Goal: Task Accomplishment & Management: Manage account settings

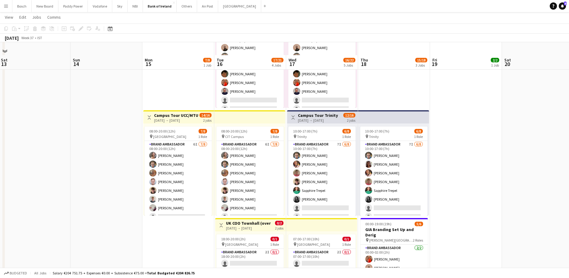
scroll to position [188, 0]
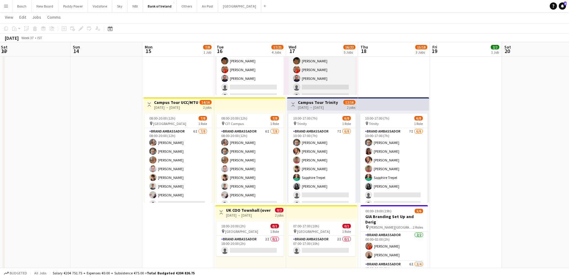
click at [306, 74] on app-card-role "Brand Ambassador 17I [DATE] 08:00-17:00 (9h) [PERSON_NAME] [PERSON_NAME] [PERSO…" at bounding box center [321, 61] width 67 height 82
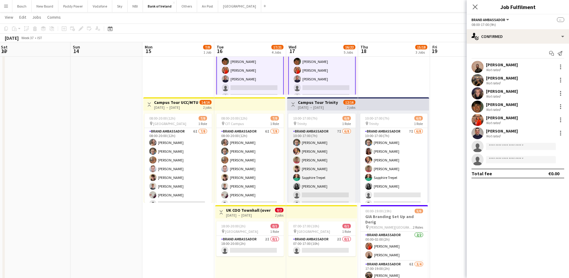
click at [328, 158] on app-card-role "Brand Ambassador 7I 6/8 10:00-17:00 (7h) Dominik Morycki Mark O’Shea Zach Baird…" at bounding box center [321, 169] width 67 height 82
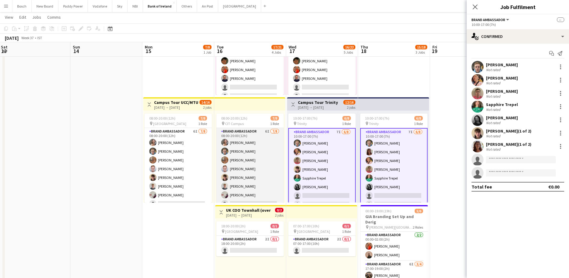
click at [268, 160] on app-card-role "Brand Ambassador 6I 7/8 08:00-20:00 (12h) Clodagh O’ Callaghan Dominik Morycki …" at bounding box center [249, 169] width 67 height 82
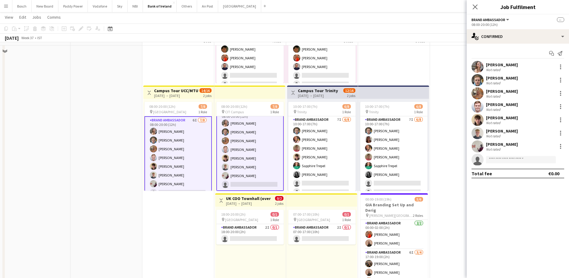
scroll to position [263, 0]
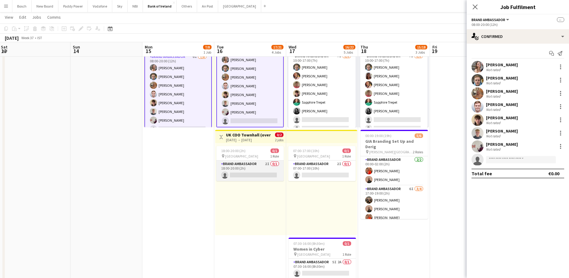
click at [261, 171] on app-card-role "Brand Ambassador 2I 0/1 18:00-20:00 (2h) single-neutral-actions" at bounding box center [249, 170] width 67 height 20
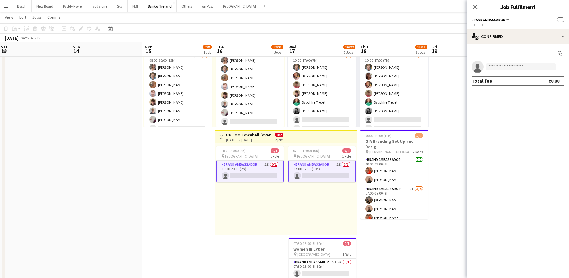
scroll to position [7, 0]
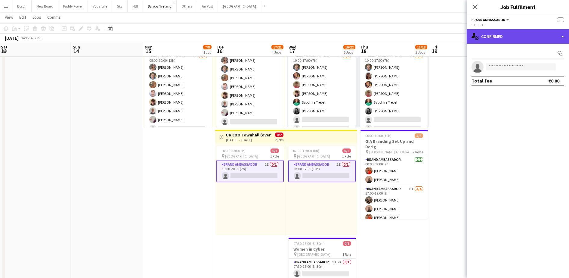
click at [525, 42] on div "single-neutral-actions-check-2 Confirmed" at bounding box center [518, 36] width 102 height 14
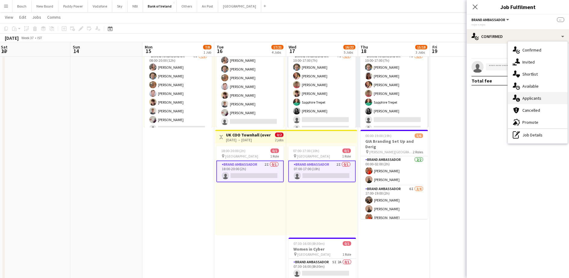
click at [537, 97] on div "single-neutral-actions-information Applicants" at bounding box center [538, 98] width 60 height 12
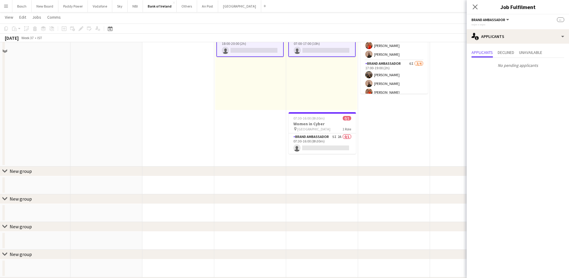
scroll to position [414, 0]
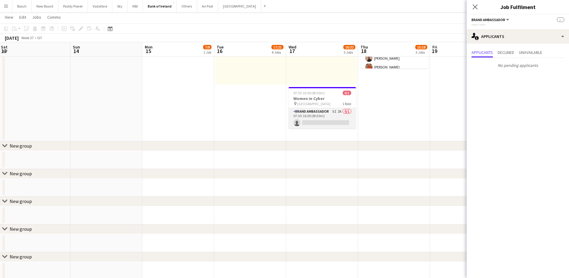
click at [334, 110] on app-card-role "Brand Ambassador 5I 2A 0/1 07:30-16:00 (8h30m) single-neutral-actions" at bounding box center [322, 118] width 67 height 20
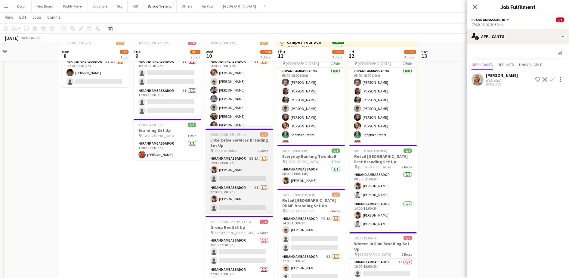
scroll to position [0, 0]
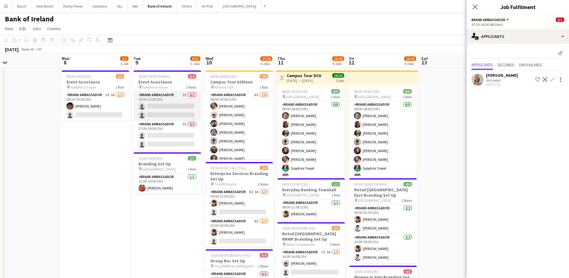
click at [179, 116] on app-card-role "Brand Ambassador 3I 0/2 10:30-12:30 (2h) single-neutral-actions single-neutral-…" at bounding box center [167, 105] width 67 height 29
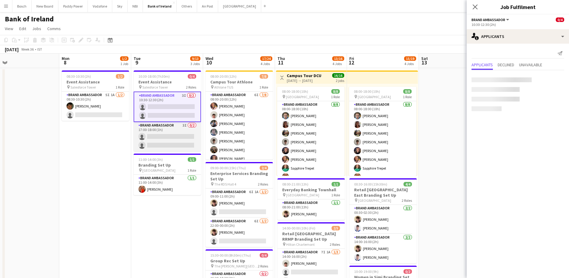
click at [171, 136] on app-card-role "Brand Ambassador 3I 0/2 17:00-18:00 (1h) single-neutral-actions single-neutral-…" at bounding box center [167, 136] width 67 height 29
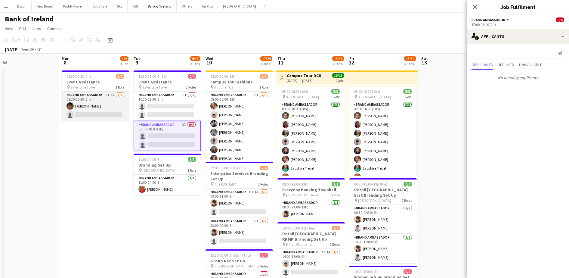
click at [88, 104] on app-card-role "Brand Ambassador 5I 1A 1/2 08:30-10:30 (2h) Stephen Jordan single-neutral-actio…" at bounding box center [95, 105] width 67 height 29
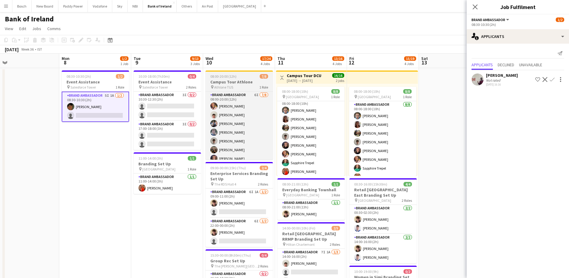
scroll to position [7, 0]
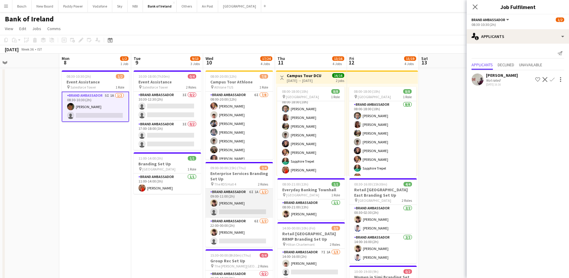
click at [235, 194] on app-card-role "Brand Ambassador 6I 1A 1/2 09:00-11:00 (2h) David Woods single-neutral-actions" at bounding box center [239, 202] width 67 height 29
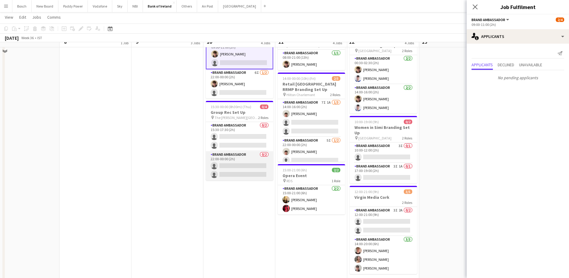
scroll to position [150, 0]
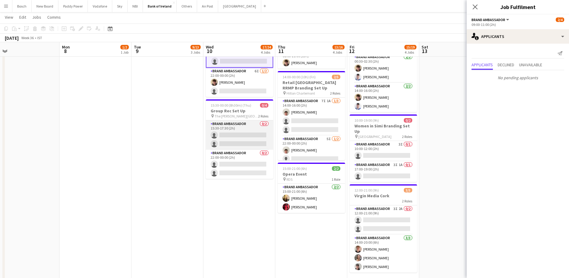
click at [242, 134] on app-card-role "Brand Ambassador 0/2 15:30-17:30 (2h) single-neutral-actions single-neutral-act…" at bounding box center [239, 134] width 67 height 29
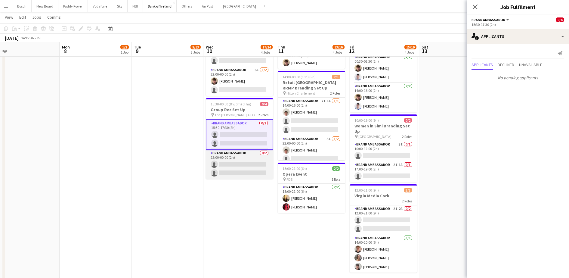
click at [244, 161] on app-card-role "Brand Ambassador 0/2 22:00-00:00 (2h) single-neutral-actions single-neutral-act…" at bounding box center [239, 164] width 67 height 29
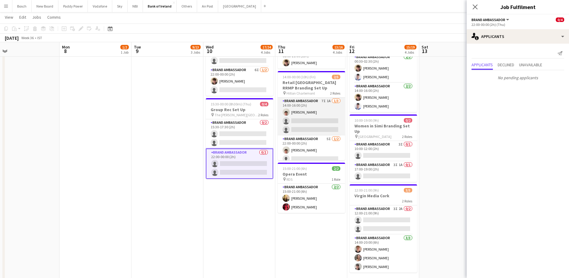
click at [331, 127] on app-card-role "Brand Ambassador 7I 1A 1/3 14:00-16:00 (2h) Robert Harvey single-neutral-action…" at bounding box center [311, 117] width 67 height 38
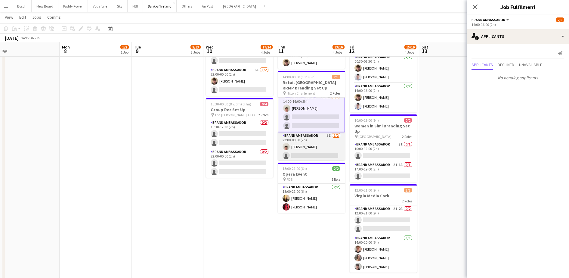
scroll to position [6, 0]
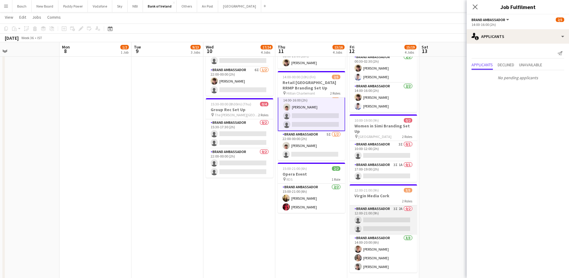
click at [382, 212] on app-card-role "Brand Ambassador 3I 2A 0/2 12:00-21:00 (9h) single-neutral-actions single-neutr…" at bounding box center [383, 219] width 67 height 29
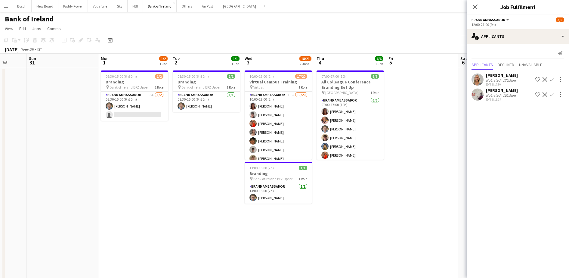
scroll to position [0, 187]
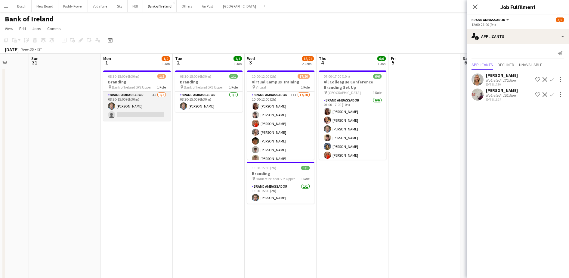
click at [150, 108] on app-card-role "Brand Ambassador 3I 1/2 08:30-15:00 (6h30m) Dominik Morycki single-neutral-acti…" at bounding box center [136, 105] width 67 height 29
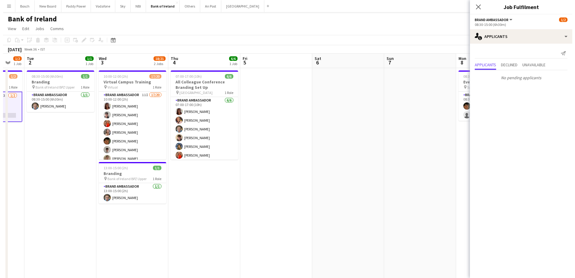
scroll to position [0, 151]
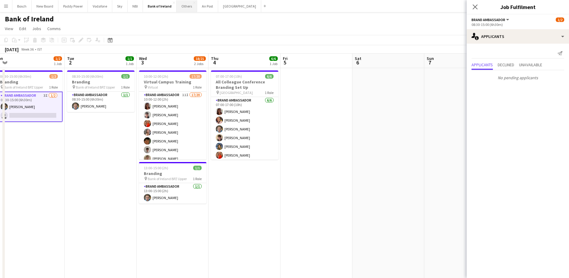
click at [188, 9] on button "Others Close" at bounding box center [187, 6] width 20 height 12
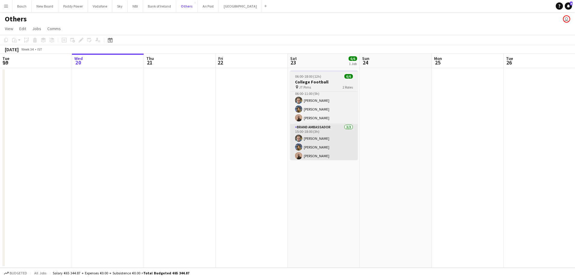
scroll to position [6, 0]
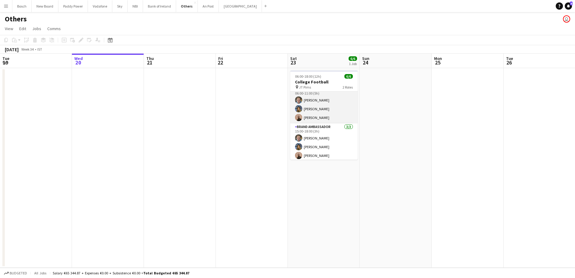
click at [313, 118] on app-card-role "Brand Ambassador 3/3 06:00-11:00 (5h) Dominik Morycki Molly Childs Andrew Ajetu…" at bounding box center [323, 104] width 67 height 38
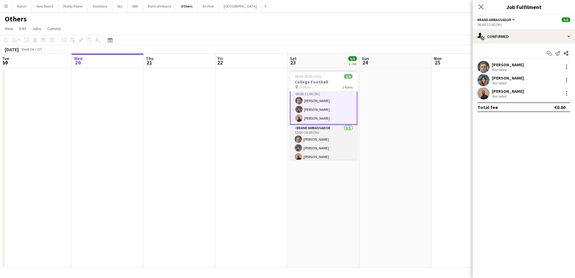
scroll to position [7, 0]
drag, startPoint x: 529, startPoint y: 91, endPoint x: 508, endPoint y: 92, distance: 20.8
click at [508, 92] on div "Andrew Ajetunmobi" at bounding box center [508, 90] width 32 height 5
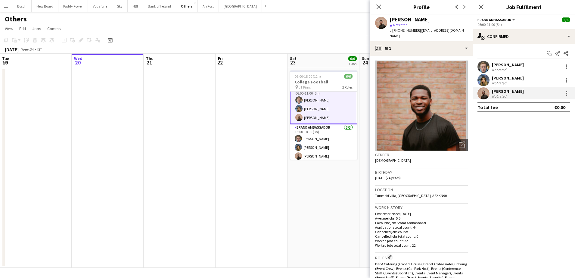
copy div "Ajetunmobi"
click at [376, 6] on icon "Close pop-in" at bounding box center [379, 7] width 6 height 6
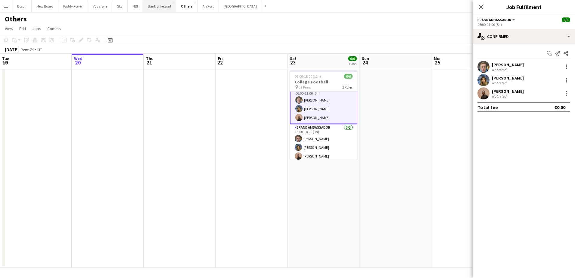
click at [168, 7] on button "Bank of Ireland Close" at bounding box center [159, 6] width 33 height 12
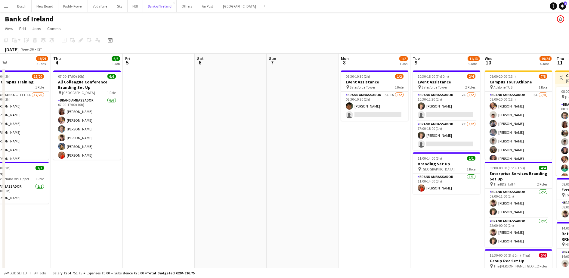
scroll to position [0, 166]
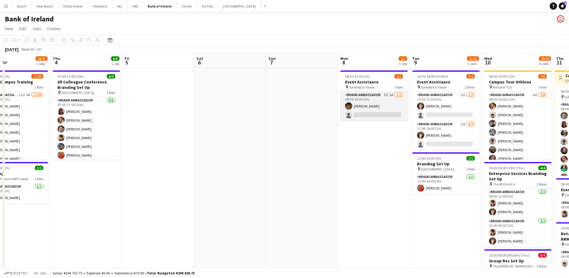
click at [372, 101] on app-card-role "Brand Ambassador 5I 1A 1/2 08:30-10:30 (2h) Stephen Jordan single-neutral-actio…" at bounding box center [373, 105] width 67 height 29
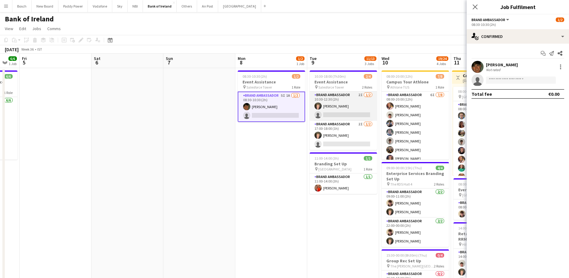
scroll to position [0, 197]
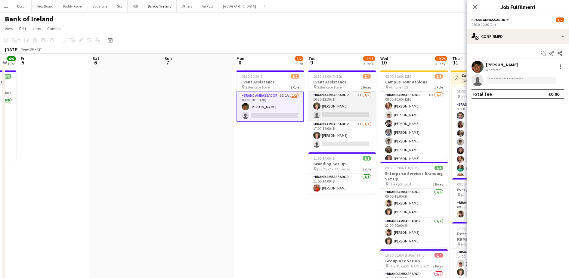
click at [340, 108] on app-card-role "Brand Ambassador 2I 1/2 10:30-12:30 (2h) Ronam Mcloughlin single-neutral-actions" at bounding box center [341, 105] width 67 height 29
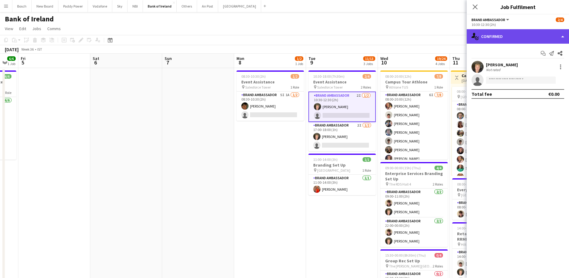
click at [528, 43] on div "single-neutral-actions-check-2 Confirmed" at bounding box center [518, 36] width 102 height 14
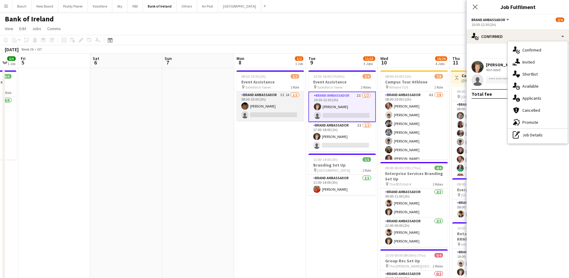
click at [265, 107] on app-card-role "Brand Ambassador 5I 1A 1/2 08:30-10:30 (2h) Stephen Jordan single-neutral-actio…" at bounding box center [270, 105] width 67 height 29
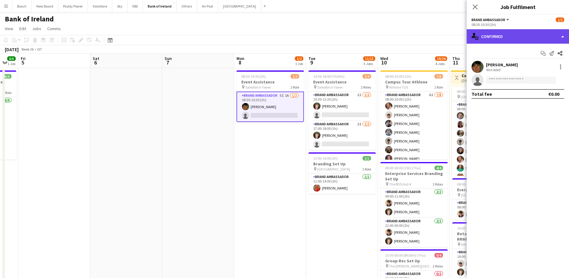
click at [552, 37] on div "single-neutral-actions-check-2 Confirmed" at bounding box center [518, 36] width 102 height 14
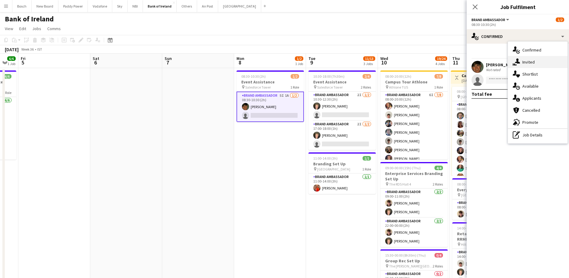
click at [539, 64] on div "single-neutral-actions-share-1 Invited" at bounding box center [538, 62] width 60 height 12
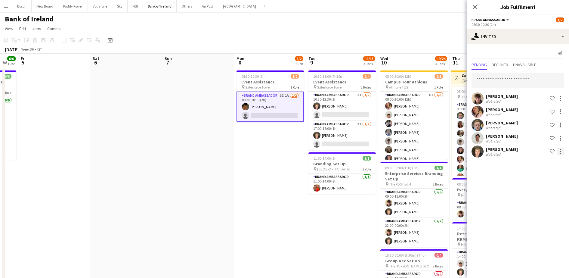
click at [560, 152] on div at bounding box center [560, 151] width 1 height 1
click at [543, 180] on button "Send notification" at bounding box center [541, 177] width 45 height 14
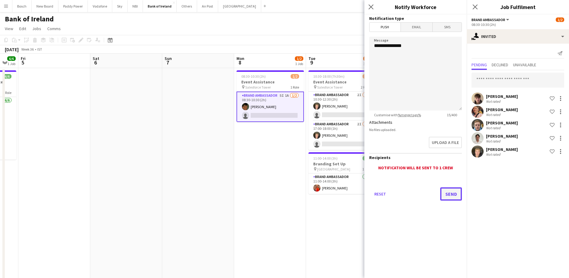
click at [451, 193] on button "Send" at bounding box center [451, 193] width 22 height 13
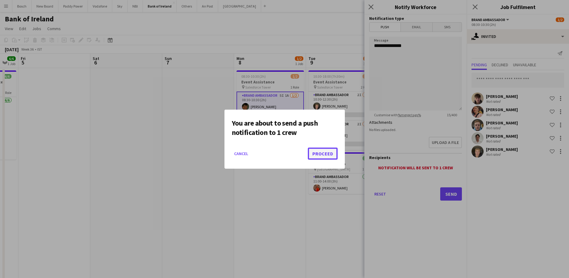
click at [318, 151] on button "Proceed" at bounding box center [323, 153] width 30 height 12
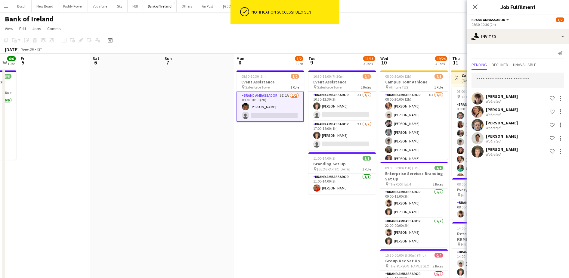
click at [318, 23] on div "Notification successfully sent" at bounding box center [294, 12] width 90 height 24
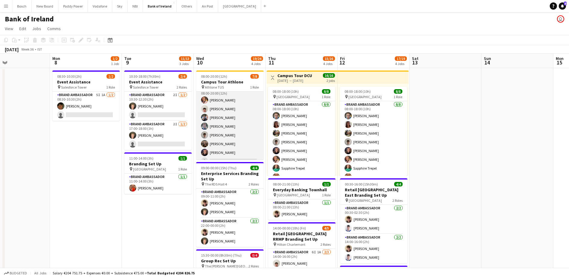
scroll to position [0, 0]
click at [230, 123] on app-card-role "Brand Ambassador 6I 7/8 08:00-20:00 (12h) Mark O’Shea Robert Harvey Oscar Obrie…" at bounding box center [229, 132] width 67 height 82
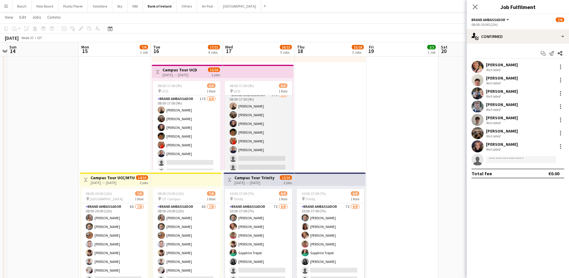
scroll to position [7, 0]
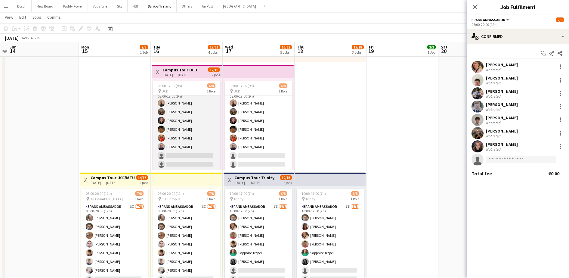
click at [196, 148] on app-card-role "Brand Ambassador 17I 6/8 08:00-17:00 (9h) Andrew Ajetunmobi Matheus Cramolich J…" at bounding box center [186, 129] width 67 height 82
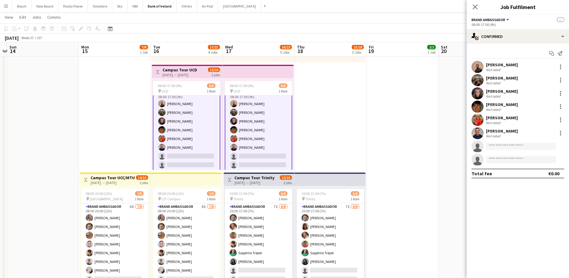
scroll to position [8, 0]
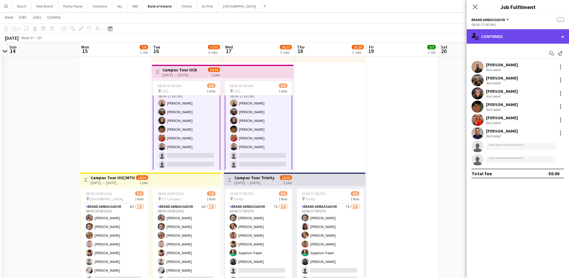
click at [518, 40] on div "single-neutral-actions-check-2 Confirmed" at bounding box center [518, 36] width 102 height 14
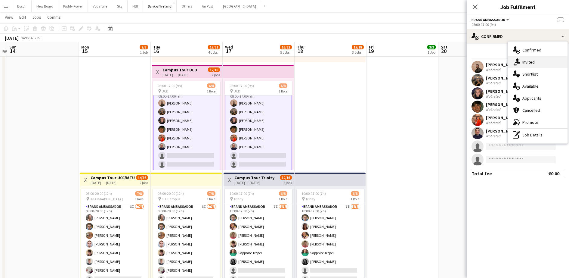
click at [536, 62] on div "single-neutral-actions-share-1 Invited" at bounding box center [538, 62] width 60 height 12
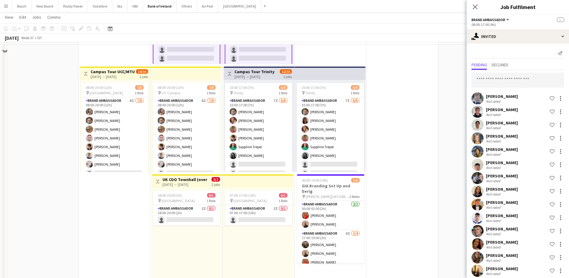
scroll to position [226, 0]
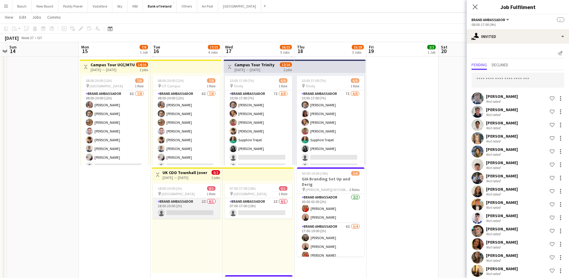
click at [192, 210] on app-card-role "Brand Ambassador 2I 0/1 18:00-20:00 (2h) single-neutral-actions" at bounding box center [186, 208] width 67 height 20
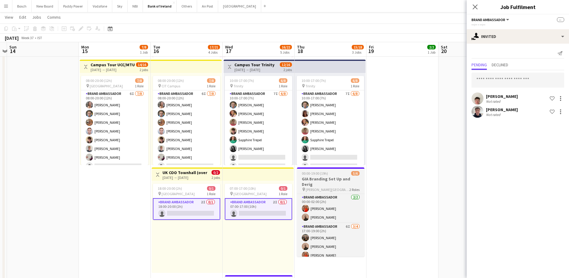
scroll to position [8, 0]
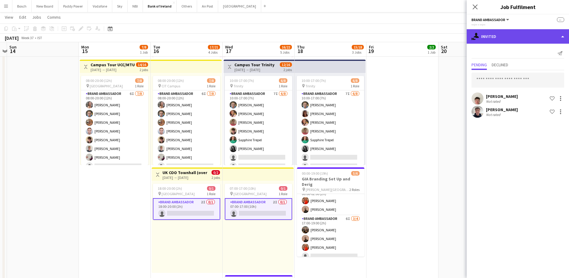
click at [502, 34] on div "single-neutral-actions-share-1 Invited" at bounding box center [518, 36] width 102 height 14
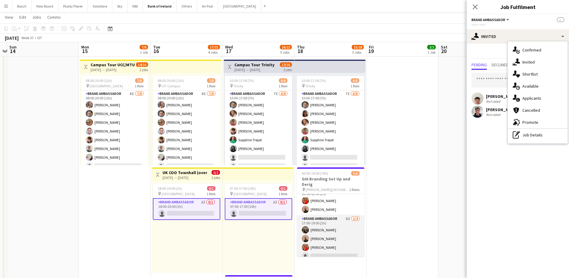
click at [342, 243] on app-card-role "Brand Ambassador 6I 3/4 17:00-19:00 (2h) Matheus Cramolich Andrew Ajetunmobi Mu…" at bounding box center [330, 238] width 67 height 47
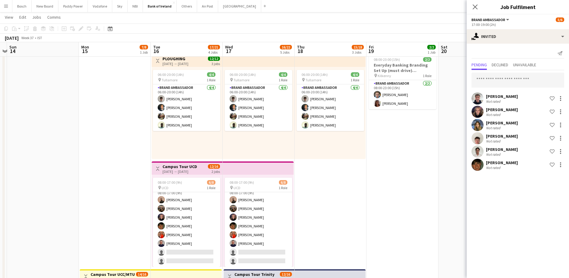
scroll to position [0, 0]
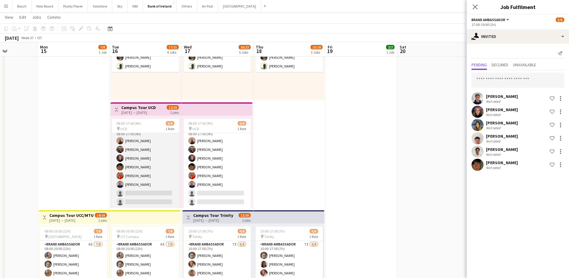
click at [149, 161] on app-card-role "Brand Ambassador 17I 6/8 08:00-17:00 (9h) Andrew Ajetunmobi Matheus Cramolich J…" at bounding box center [145, 167] width 67 height 82
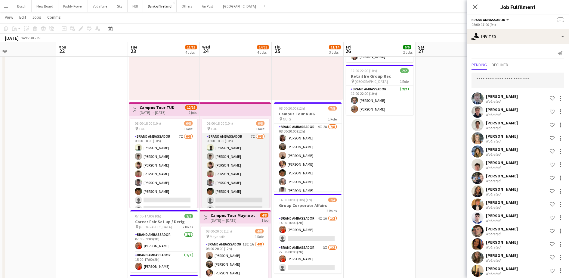
click at [240, 160] on app-card-role "Brand Ambassador 7I 6/8 08:00-18:00 (10h) Daniel Muya Jakub Kula David Woods Za…" at bounding box center [235, 174] width 67 height 82
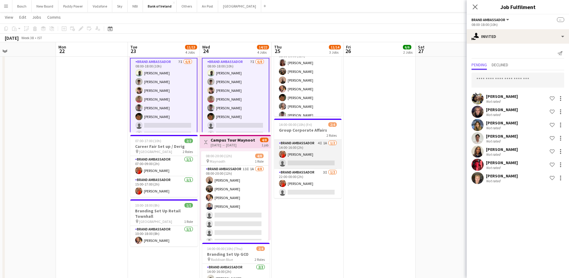
click at [291, 159] on app-card-role "Brand Ambassador 4I 1A 1/2 14:00-16:00 (2h) Muireann O'Gorman single-neutral-ac…" at bounding box center [307, 154] width 67 height 29
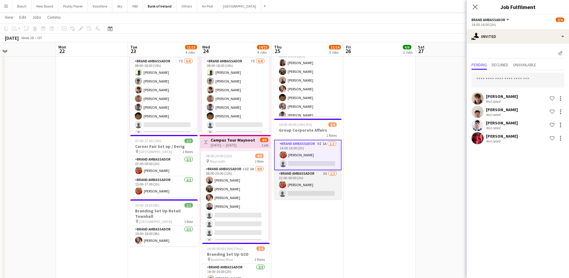
click at [290, 186] on app-card-role "Brand Ambassador 3I 1/2 22:00-00:00 (2h) Muireann O'Gorman single-neutral-actio…" at bounding box center [307, 184] width 67 height 29
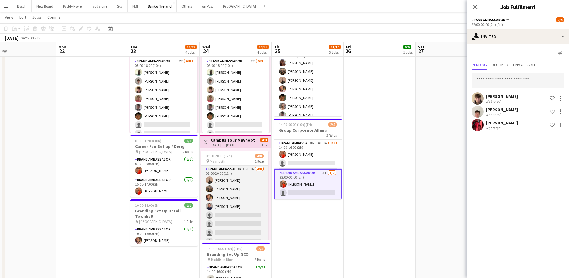
click at [248, 193] on app-card-role "Brand Ambassador 13I 1A 4/8 08:00-20:00 (12h) Andrew Ajetunmobi Matheus Cramoli…" at bounding box center [234, 207] width 67 height 82
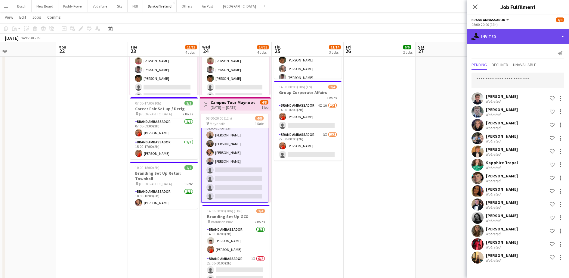
click at [520, 33] on div "single-neutral-actions-share-1 Invited" at bounding box center [518, 36] width 102 height 14
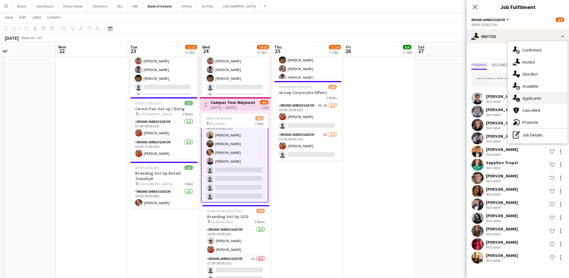
click at [543, 98] on div "single-neutral-actions-information Applicants" at bounding box center [538, 98] width 60 height 12
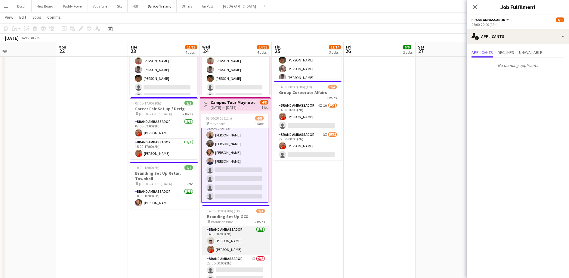
click at [230, 245] on app-card-role "Brand Ambassador 2/2 14:00-16:00 (2h) Robert Harvey Muireann O'Gorman" at bounding box center [235, 240] width 67 height 29
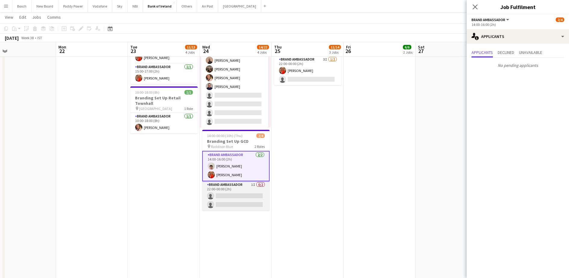
click at [225, 203] on app-card-role "Brand Ambassador 1I 0/2 22:00-00:00 (2h) single-neutral-actions single-neutral-…" at bounding box center [235, 195] width 67 height 29
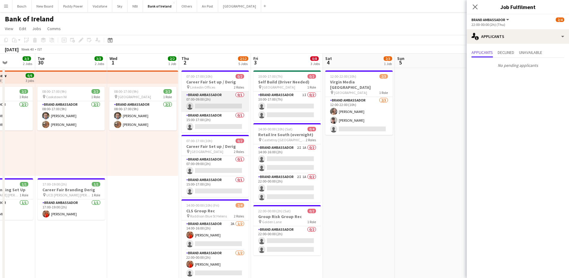
click at [209, 96] on app-card-role "Brand Ambassador 0/1 07:00-09:00 (2h) single-neutral-actions" at bounding box center [214, 101] width 67 height 20
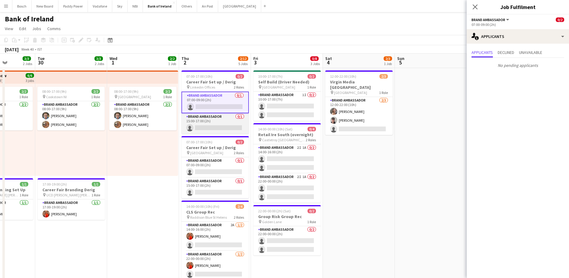
click at [208, 119] on app-card-role "Brand Ambassador 0/1 15:00-17:00 (2h) single-neutral-actions" at bounding box center [214, 123] width 67 height 20
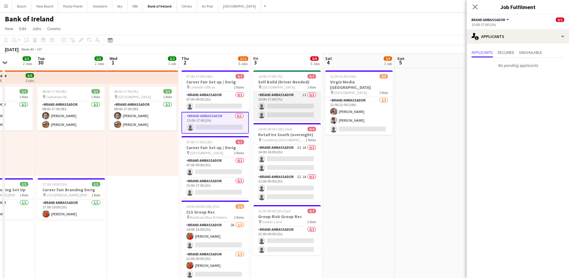
click at [282, 96] on app-card-role "Brand Ambassador 1I 0/2 10:00-17:00 (7h) single-neutral-actions single-neutral-…" at bounding box center [286, 105] width 67 height 29
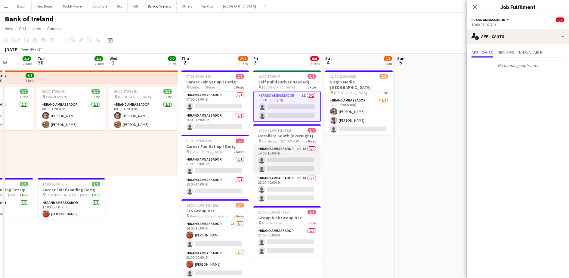
click at [303, 159] on app-card-role "Brand Ambassador 2I 1A 0/2 14:00-16:00 (2h) single-neutral-actions single-neutr…" at bounding box center [286, 159] width 67 height 29
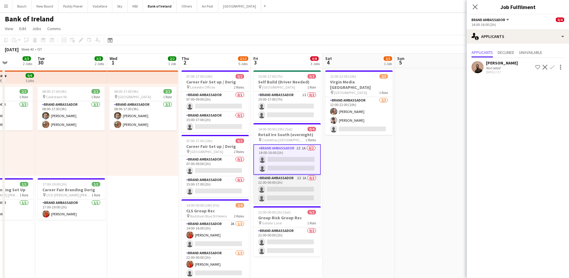
click at [294, 189] on app-card-role "Brand Ambassador 2I 1A 0/2 22:00-00:00 (2h) single-neutral-actions single-neutr…" at bounding box center [286, 189] width 67 height 29
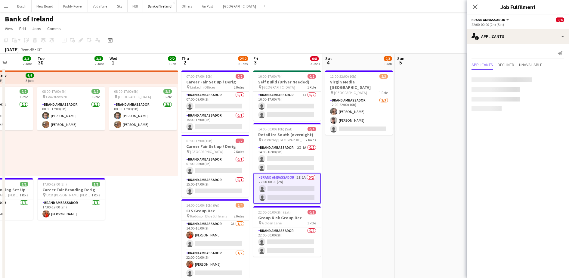
scroll to position [0, 181]
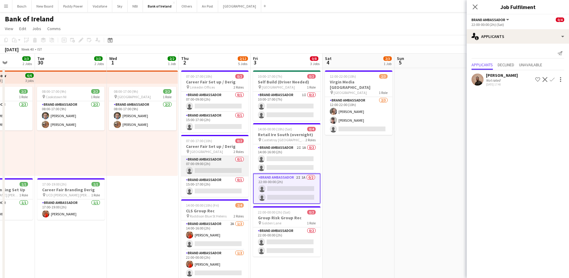
click at [220, 168] on app-card-role "Brand Ambassador 0/1 07:00-09:00 (2h) single-neutral-actions" at bounding box center [214, 166] width 67 height 20
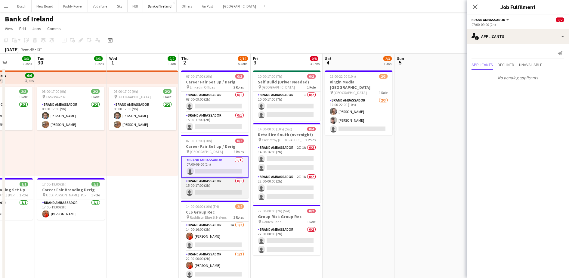
click at [221, 184] on app-card-role "Brand Ambassador 0/1 15:00-17:00 (2h) single-neutral-actions" at bounding box center [214, 188] width 67 height 20
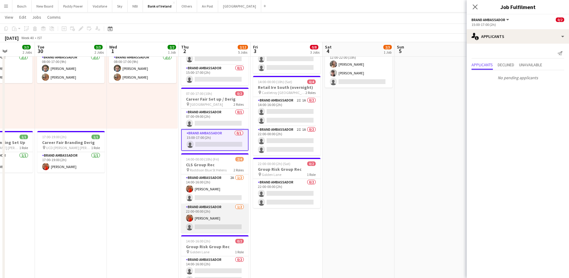
scroll to position [75, 0]
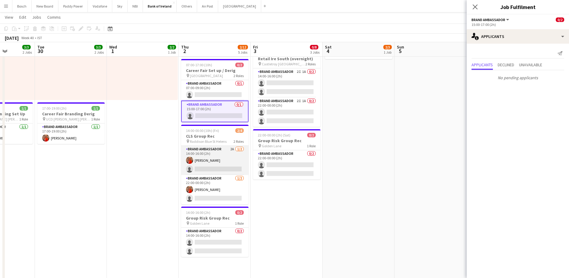
click at [222, 154] on app-card-role "Brand Ambassador 2A 1/2 14:00-16:00 (2h) Muireann O'Gorman single-neutral-actio…" at bounding box center [214, 160] width 67 height 29
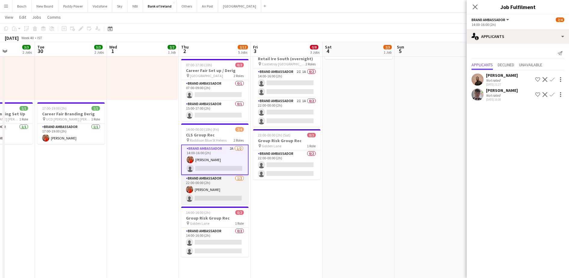
click at [225, 179] on app-card-role "Brand Ambassador 1/2 22:00-00:00 (2h) Muireann O'Gorman single-neutral-actions" at bounding box center [214, 189] width 67 height 29
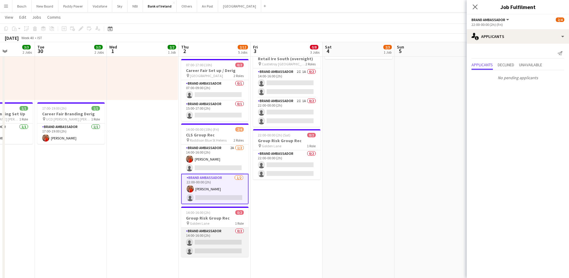
drag, startPoint x: 222, startPoint y: 235, endPoint x: 223, endPoint y: 232, distance: 3.1
click at [222, 235] on app-card-role "Brand Ambassador 0/2 14:00-16:00 (2h) single-neutral-actions single-neutral-act…" at bounding box center [214, 242] width 67 height 29
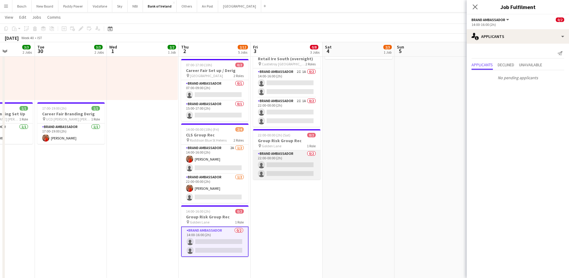
click at [270, 166] on app-card-role "Brand Ambassador 0/2 22:00-00:00 (2h) single-neutral-actions single-neutral-act…" at bounding box center [286, 164] width 67 height 29
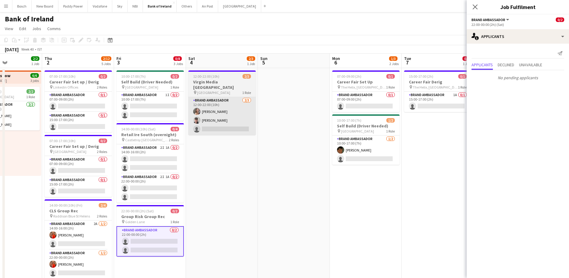
scroll to position [0, 222]
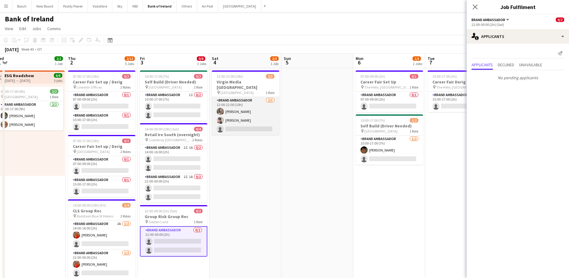
click at [252, 115] on app-card-role "Brand Ambassador 2/3 12:00-22:00 (10h) Clodagh O’ Callaghan David Allen single-…" at bounding box center [245, 116] width 67 height 38
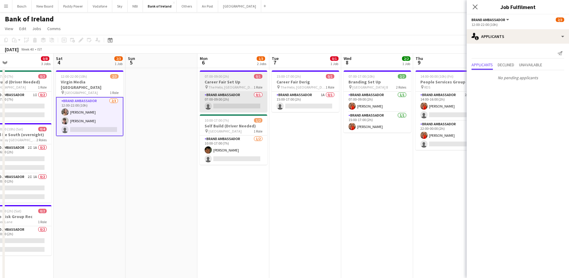
scroll to position [0, 235]
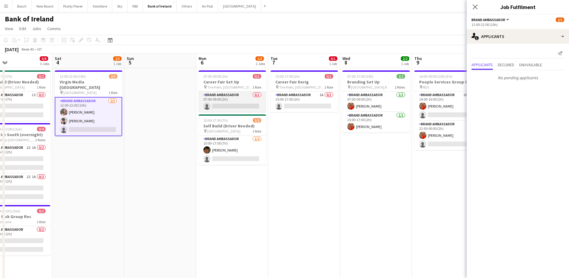
click at [254, 98] on app-card-role "Brand Ambassador 0/1 07:00-09:00 (2h) single-neutral-actions" at bounding box center [232, 101] width 67 height 20
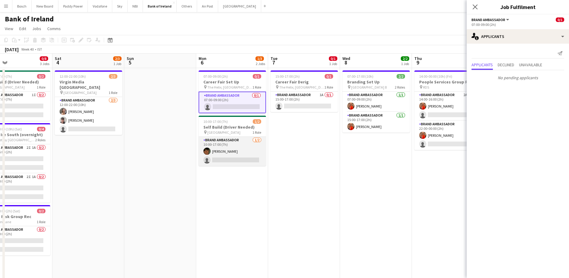
click at [258, 147] on app-card-role "Brand Ambassador 1/2 10:00-17:00 (7h) Stephen Jordan single-neutral-actions" at bounding box center [232, 151] width 67 height 29
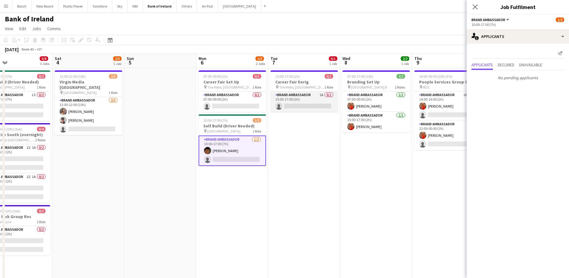
click at [293, 106] on app-card-role "Brand Ambassador 1A 0/1 15:00-17:00 (2h) single-neutral-actions" at bounding box center [304, 101] width 67 height 20
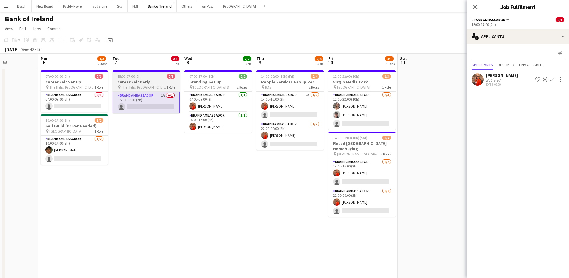
scroll to position [0, 188]
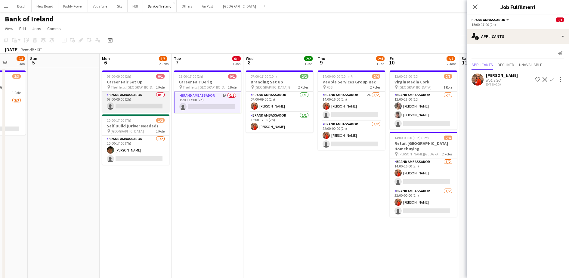
click at [140, 104] on app-card-role "Brand Ambassador 0/1 07:00-09:00 (2h) single-neutral-actions" at bounding box center [135, 101] width 67 height 20
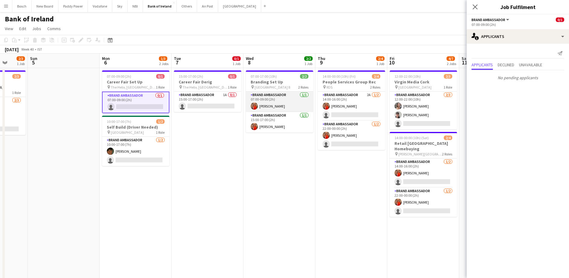
click at [303, 106] on app-card-role "Brand Ambassador 1/1 07:00-09:00 (2h) Muireann O'Gorman" at bounding box center [279, 101] width 67 height 20
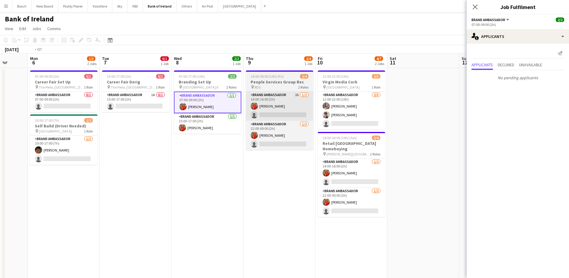
scroll to position [0, 234]
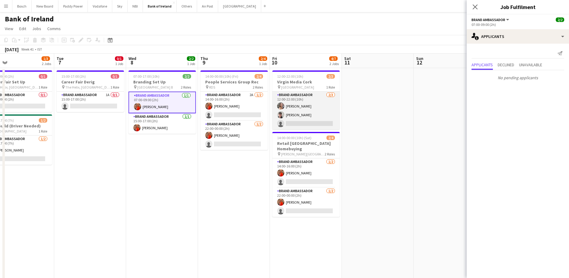
click at [319, 112] on app-card-role "Brand Ambassador 2/3 12:00-22:00 (10h) Clodagh O’ Callaghan David Allen single-…" at bounding box center [305, 110] width 67 height 38
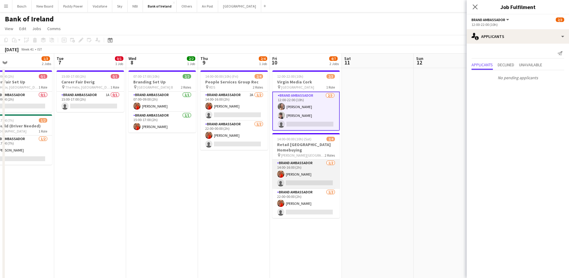
click at [313, 170] on app-card-role "Brand Ambassador 1/2 14:00-16:00 (2h) Muireann O'Gorman single-neutral-actions" at bounding box center [305, 174] width 67 height 29
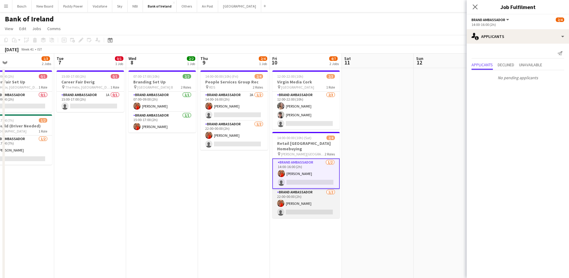
click at [315, 205] on app-card-role "Brand Ambassador 1/2 22:00-00:00 (2h) Muireann O'Gorman single-neutral-actions" at bounding box center [305, 203] width 67 height 29
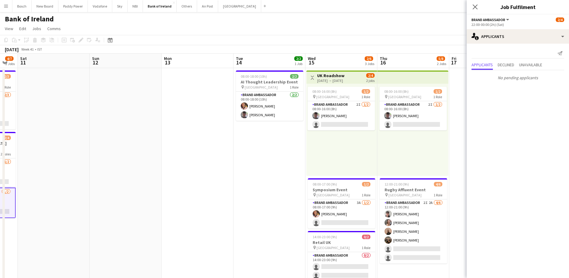
scroll to position [0, 245]
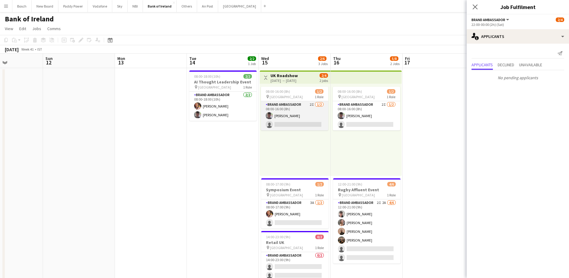
click at [289, 129] on app-card-role "Brand Ambassador 2I 1/2 08:00-16:00 (8h) Myles Dunnion single-neutral-actions" at bounding box center [294, 115] width 67 height 29
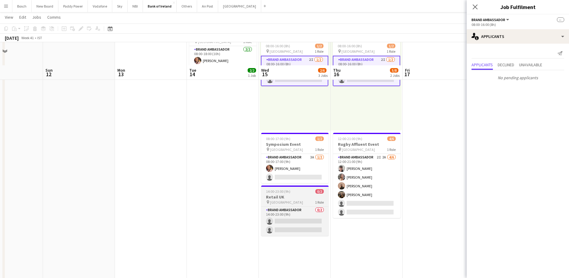
scroll to position [75, 0]
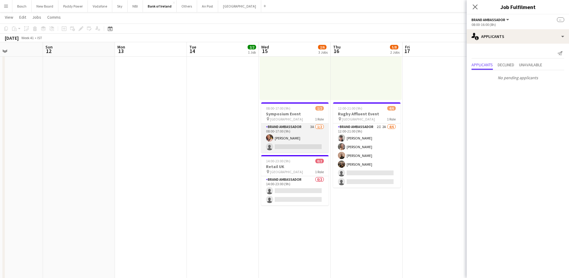
click at [292, 141] on app-card-role "Brand Ambassador 3A 1/2 08:00-17:00 (9h) Mark O’Shea single-neutral-actions" at bounding box center [294, 137] width 67 height 29
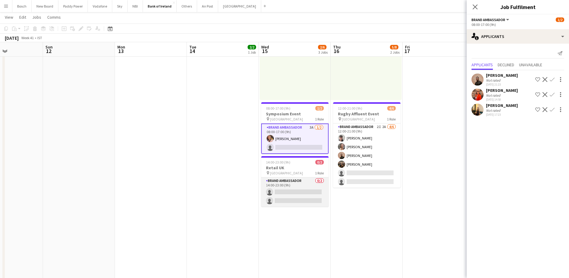
click at [299, 181] on app-card-role "Brand Ambassador 0/2 14:00-23:00 (9h) single-neutral-actions single-neutral-act…" at bounding box center [294, 191] width 67 height 29
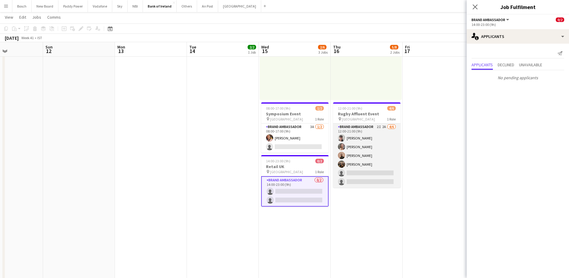
click at [344, 166] on app-user-avatar at bounding box center [341, 163] width 7 height 7
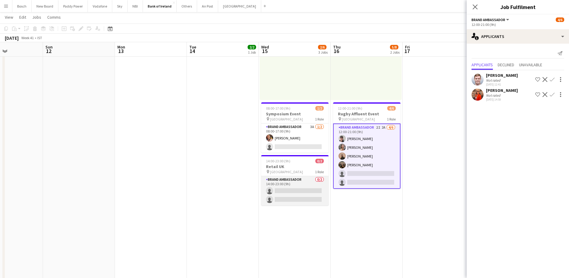
click at [300, 192] on app-card-role "Brand Ambassador 0/2 14:00-23:00 (9h) single-neutral-actions single-neutral-act…" at bounding box center [294, 190] width 67 height 29
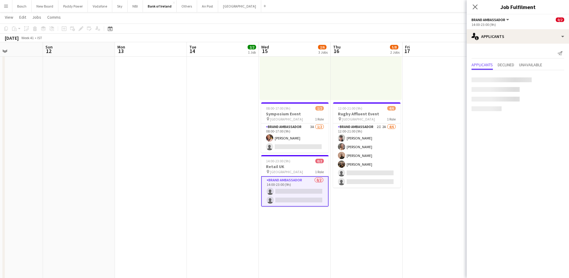
scroll to position [0, 245]
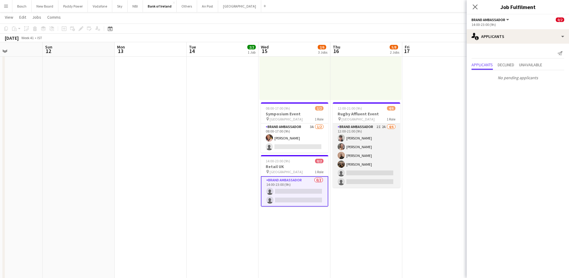
click at [350, 172] on app-card-role "Brand Ambassador 2I 2A 4/6 12:00-21:00 (9h) David Allen Clodagh O’ Callaghan An…" at bounding box center [366, 155] width 67 height 64
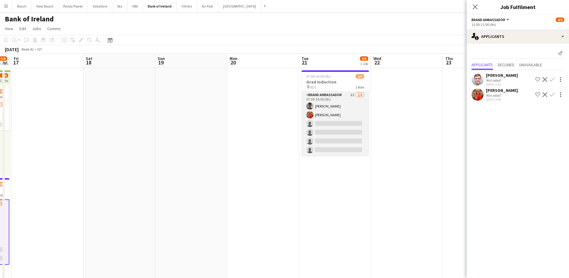
scroll to position [0, 204]
click at [335, 126] on app-card-role "Brand Ambassador 2I 2/6 07:00-16:00 (9h) Myles Dunnion Muireann O'Gorman single…" at bounding box center [335, 123] width 67 height 64
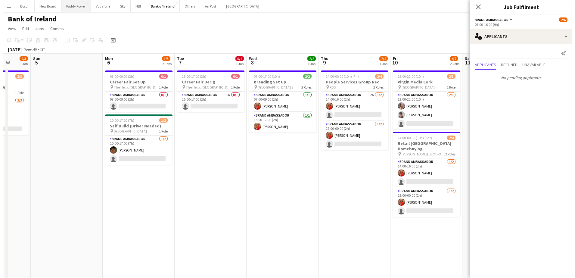
scroll to position [0, 170]
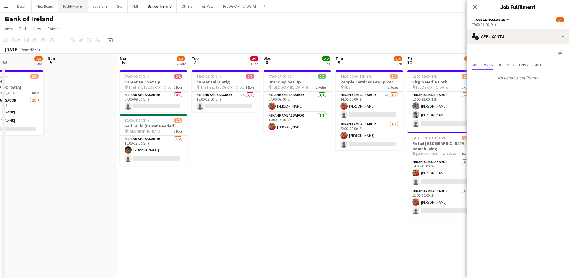
click at [76, 10] on button "Paddy Power Close" at bounding box center [72, 6] width 29 height 12
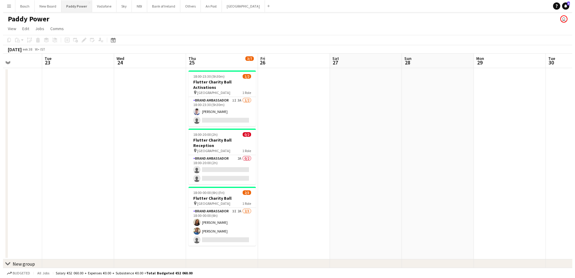
scroll to position [0, 175]
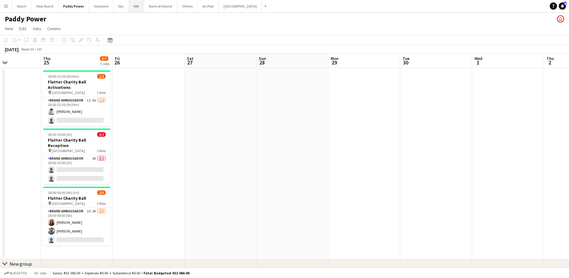
click at [134, 7] on button "NBI Close" at bounding box center [136, 6] width 15 height 12
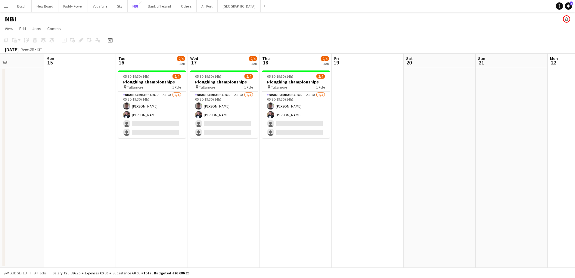
scroll to position [0, 172]
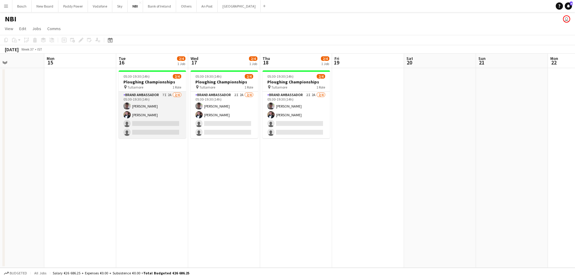
click at [177, 119] on app-card-role "Brand Ambassador 7I 2A 2/4 05:30-19:30 (14h) Myles Dunnion Oran Boylan single-n…" at bounding box center [152, 114] width 67 height 47
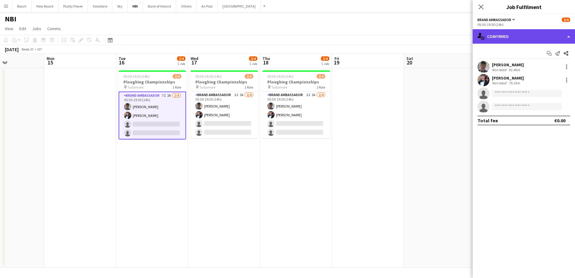
click at [522, 35] on div "single-neutral-actions-check-2 Confirmed" at bounding box center [524, 36] width 102 height 14
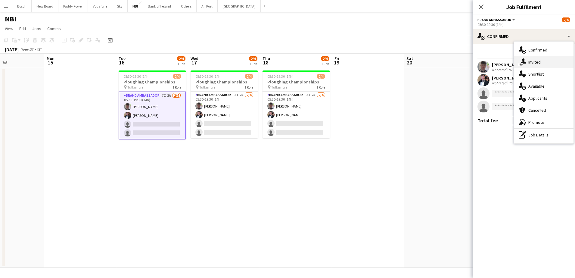
click at [530, 64] on div "single-neutral-actions-share-1 Invited" at bounding box center [544, 62] width 60 height 12
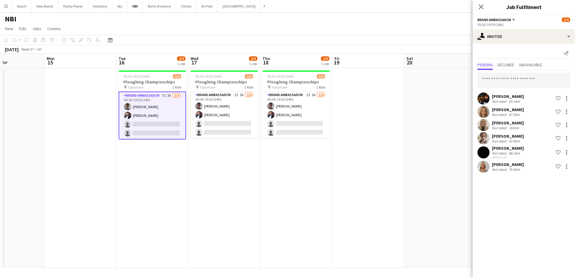
click at [510, 45] on div "Send notification Pending Declined Unavailable Patrick Farrelly Not rated 65.1k…" at bounding box center [524, 111] width 102 height 135
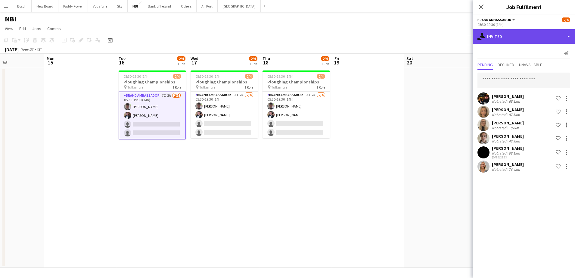
click at [512, 31] on div "single-neutral-actions-share-1 Invited" at bounding box center [524, 36] width 102 height 14
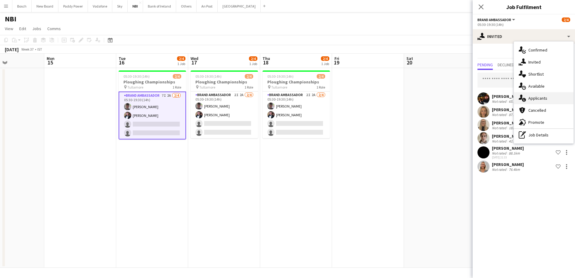
click at [536, 99] on div "single-neutral-actions-information Applicants" at bounding box center [544, 98] width 60 height 12
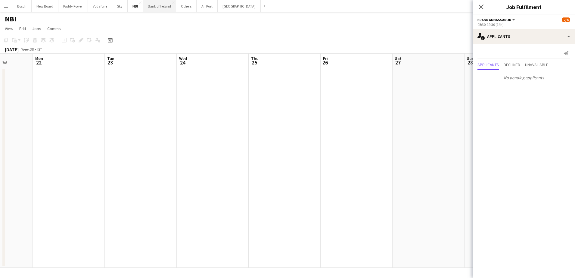
scroll to position [0, 197]
click at [153, 2] on button "Bank of Ireland Close" at bounding box center [159, 6] width 33 height 12
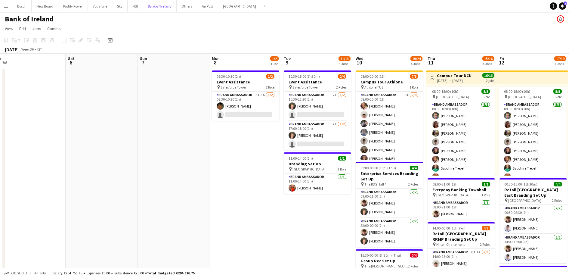
scroll to position [0, 237]
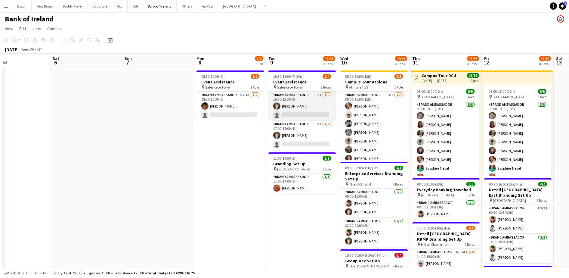
click at [317, 98] on app-card-role "Brand Ambassador 2I 1/2 10:30-12:30 (2h) Ronam Mcloughlin single-neutral-actions" at bounding box center [301, 105] width 67 height 29
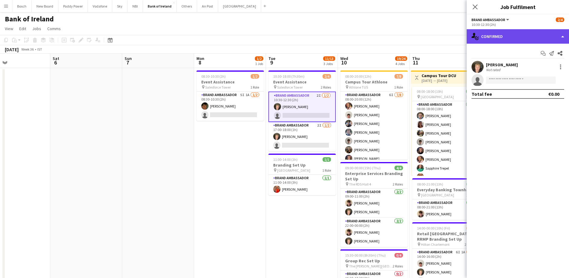
click at [521, 35] on div "single-neutral-actions-check-2 Confirmed" at bounding box center [518, 36] width 102 height 14
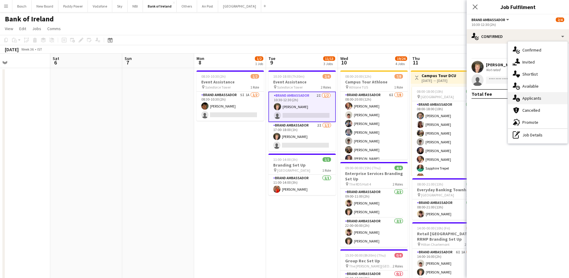
click at [538, 95] on div "single-neutral-actions-information Applicants" at bounding box center [538, 98] width 60 height 12
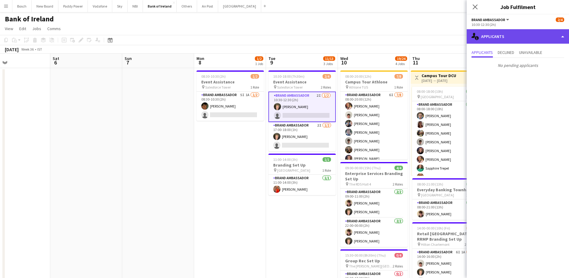
click at [508, 39] on div "single-neutral-actions-information Applicants" at bounding box center [518, 36] width 102 height 14
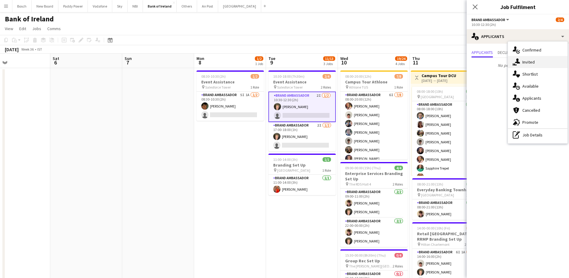
click at [521, 60] on div "single-neutral-actions-share-1 Invited" at bounding box center [538, 62] width 60 height 12
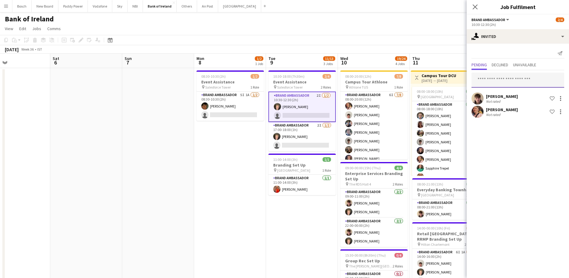
click at [511, 79] on input "text" at bounding box center [518, 80] width 93 height 15
click at [559, 111] on div at bounding box center [560, 111] width 7 height 7
click at [540, 141] on button "Send notification" at bounding box center [541, 137] width 45 height 14
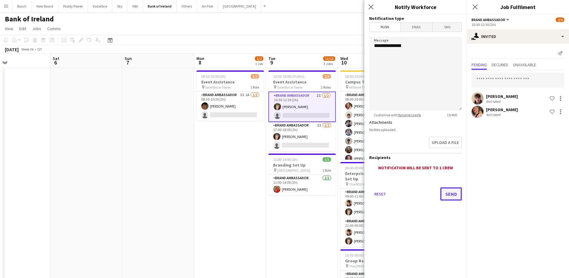
click at [455, 194] on button "Send" at bounding box center [451, 193] width 22 height 13
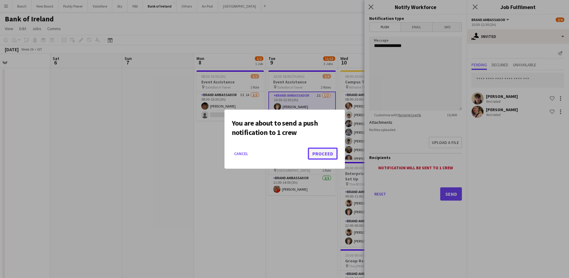
click at [333, 151] on button "Proceed" at bounding box center [323, 153] width 30 height 12
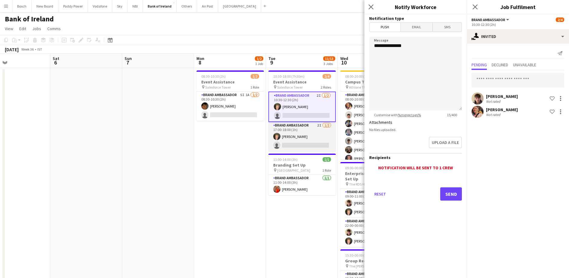
click at [295, 147] on app-card-role "Brand Ambassador 2I 1/2 17:00-18:00 (1h) Ronam Mcloughlin single-neutral-actions" at bounding box center [301, 136] width 67 height 29
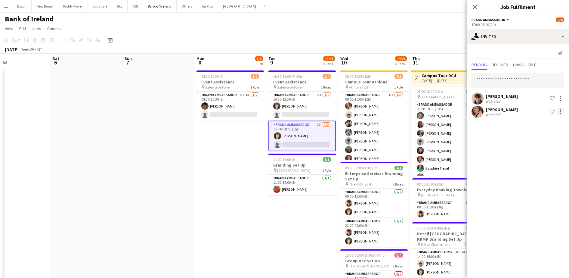
click at [563, 111] on div at bounding box center [560, 111] width 7 height 7
click at [542, 143] on button "Send notification" at bounding box center [541, 137] width 45 height 14
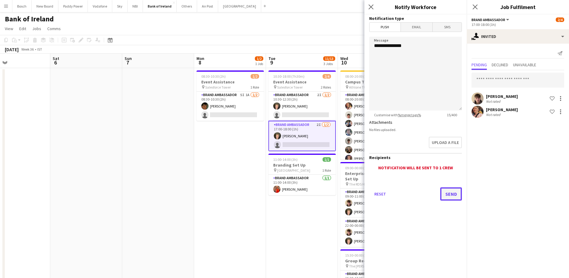
click at [449, 196] on button "Send" at bounding box center [451, 193] width 22 height 13
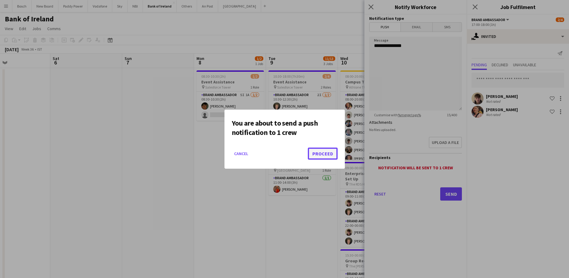
click at [323, 157] on button "Proceed" at bounding box center [323, 153] width 30 height 12
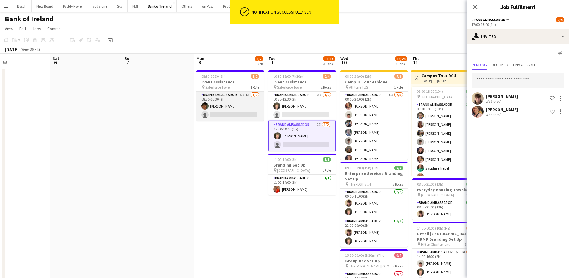
click at [233, 112] on app-card-role "Brand Ambassador 5I 1A 1/2 08:30-10:30 (2h) Stephen Jordan single-neutral-actio…" at bounding box center [230, 105] width 67 height 29
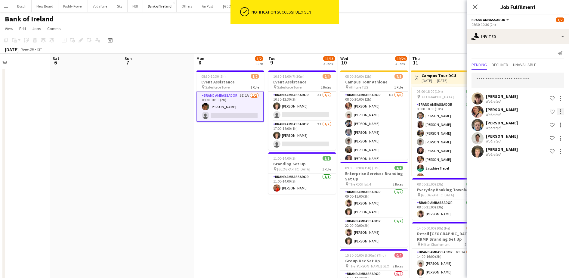
click at [559, 112] on div at bounding box center [560, 111] width 7 height 7
click at [542, 138] on span "Send notification" at bounding box center [542, 137] width 36 height 5
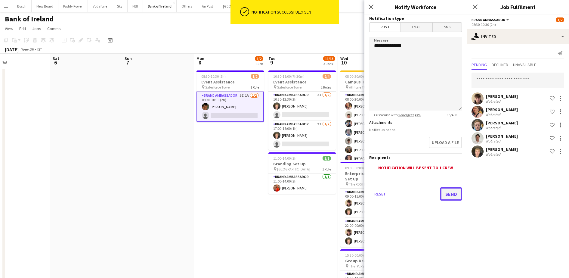
click at [459, 196] on button "Send" at bounding box center [451, 193] width 22 height 13
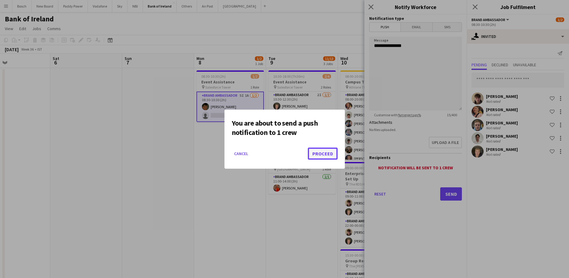
click at [325, 150] on button "Proceed" at bounding box center [323, 153] width 30 height 12
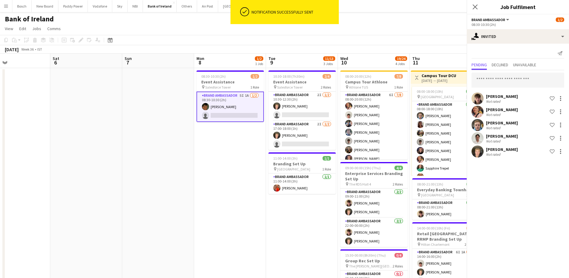
click at [315, 57] on app-board-header-date "Tue 9 11/13 3 Jobs" at bounding box center [302, 61] width 72 height 14
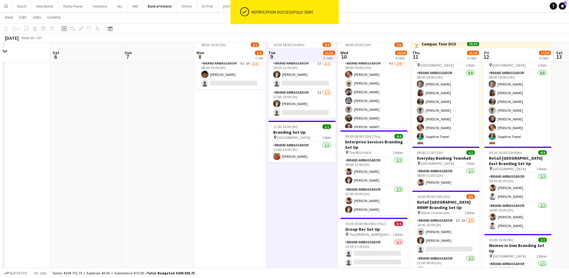
scroll to position [38, 0]
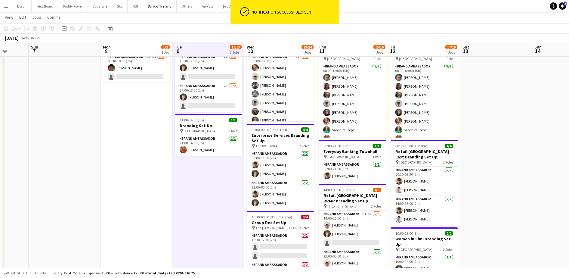
drag, startPoint x: 504, startPoint y: 133, endPoint x: 379, endPoint y: 129, distance: 125.2
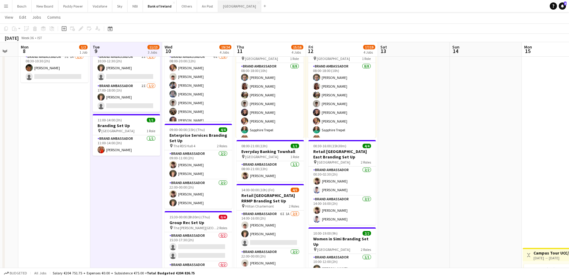
click at [238, 9] on button "Manor Farm Close" at bounding box center [239, 6] width 43 height 12
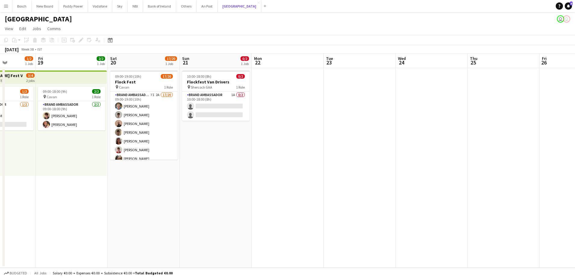
scroll to position [0, 155]
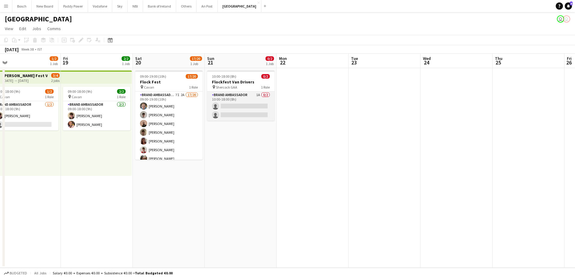
click at [241, 107] on app-card-role "Brand Ambassador 1A 0/2 10:00-18:00 (8h) single-neutral-actions single-neutral-…" at bounding box center [240, 105] width 67 height 29
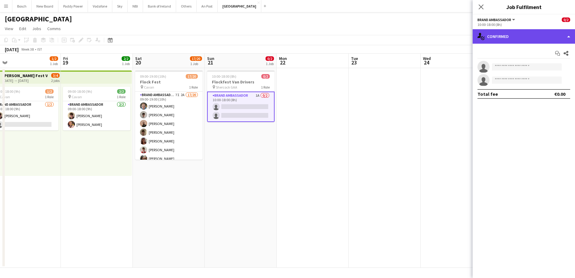
click at [508, 37] on div "single-neutral-actions-check-2 Confirmed" at bounding box center [524, 36] width 102 height 14
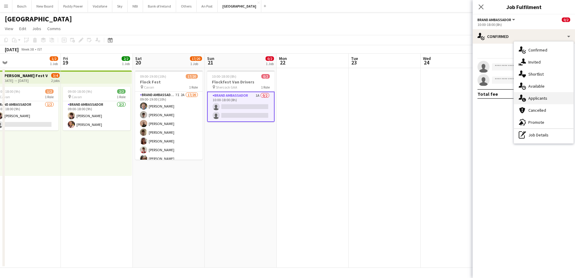
click at [540, 98] on div "single-neutral-actions-information Applicants" at bounding box center [544, 98] width 60 height 12
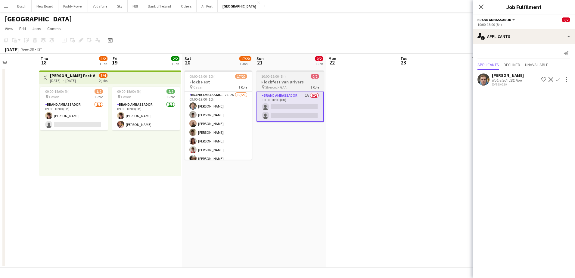
scroll to position [0, 175]
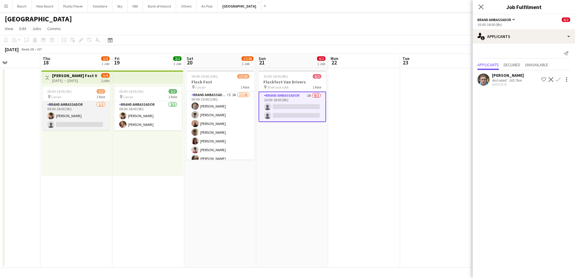
click at [60, 119] on app-card-role "Brand Ambassador 1/2 09:00-18:00 (9h) David Woods single-neutral-actions" at bounding box center [75, 115] width 67 height 29
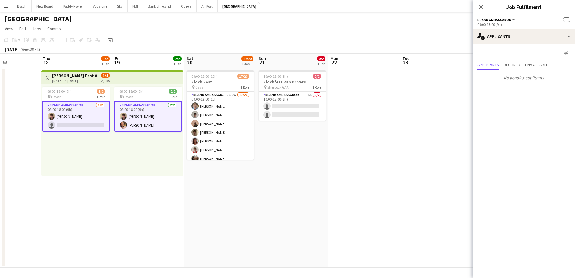
click at [124, 116] on app-user-avatar at bounding box center [123, 116] width 7 height 7
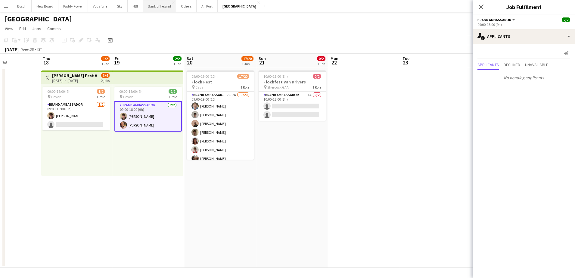
click at [169, 8] on button "Bank of Ireland Close" at bounding box center [159, 6] width 33 height 12
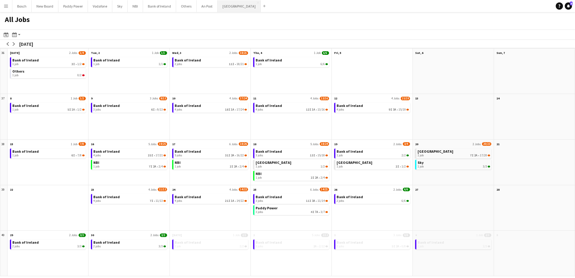
click at [222, 8] on button "Manor Farm Close" at bounding box center [239, 6] width 43 height 12
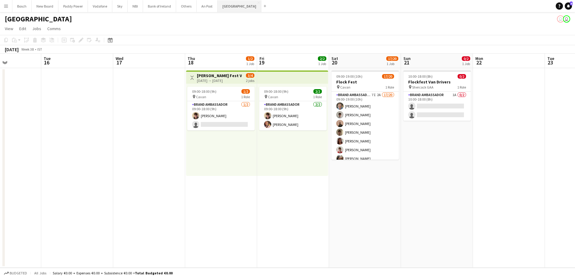
scroll to position [0, 174]
click at [425, 34] on app-page-menu "View Day view expanded Day view collapsed Month view Date picker Jump to today …" at bounding box center [287, 28] width 575 height 11
click at [98, 8] on button "Vodafone Close" at bounding box center [100, 6] width 24 height 12
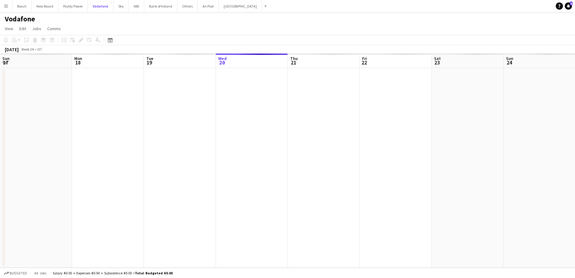
scroll to position [0, 144]
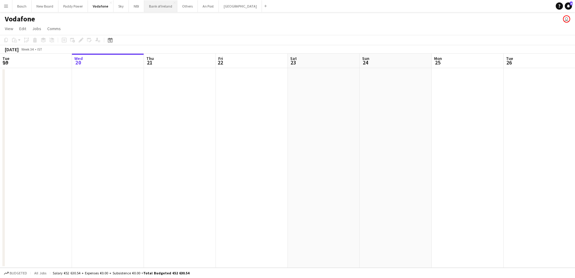
click at [160, 2] on button "Bank of Ireland Close" at bounding box center [160, 6] width 33 height 12
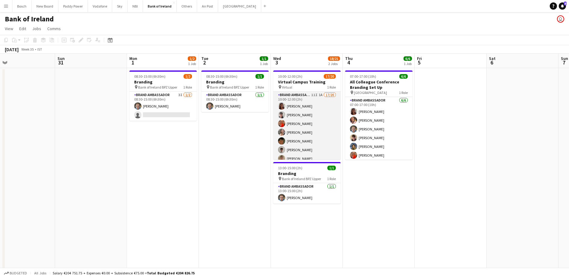
scroll to position [0, 173]
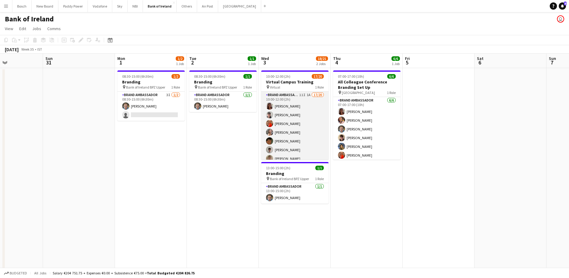
click at [315, 130] on app-card-role "Brand Ambassador 11I 1A 17/20 10:00-12:00 (2h) Amelia Morycka David Allen Muire…" at bounding box center [294, 184] width 67 height 186
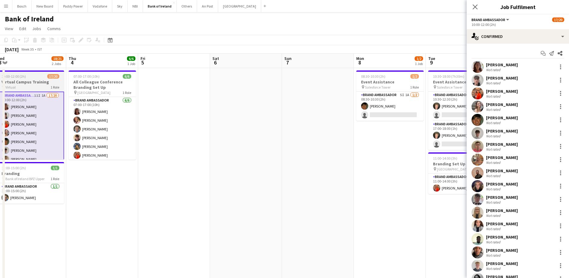
scroll to position [0, 150]
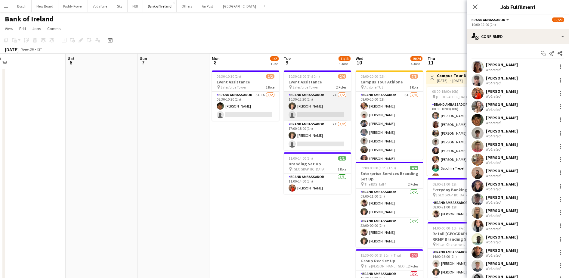
click at [323, 107] on app-card-role "Brand Ambassador 2I 1/2 10:30-12:30 (2h) Ronam Mcloughlin single-neutral-actions" at bounding box center [317, 105] width 67 height 29
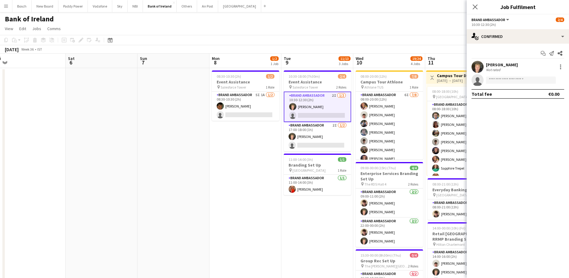
click at [496, 66] on div "Ronam Mcloughlin" at bounding box center [502, 64] width 32 height 5
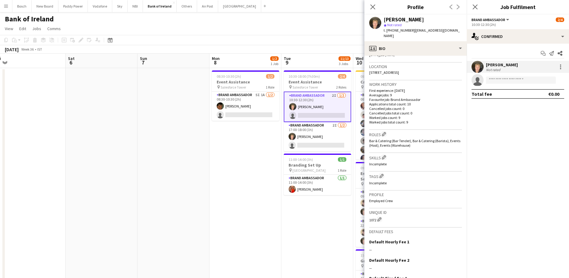
scroll to position [0, 0]
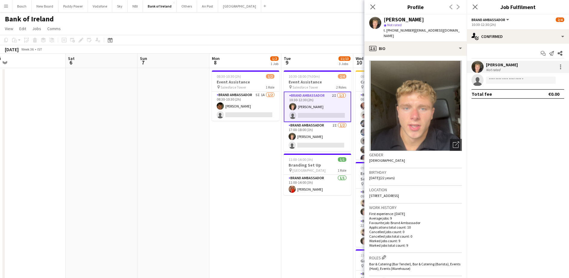
click at [328, 24] on app-page-menu "View Day view expanded Day view collapsed Month view Date picker Jump to today …" at bounding box center [284, 28] width 569 height 11
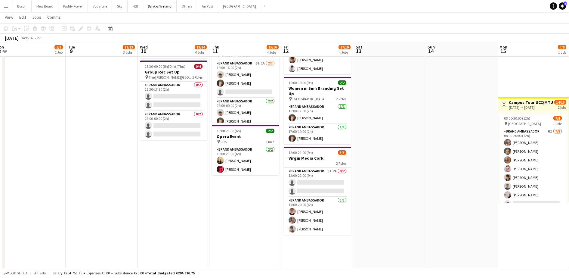
scroll to position [0, 186]
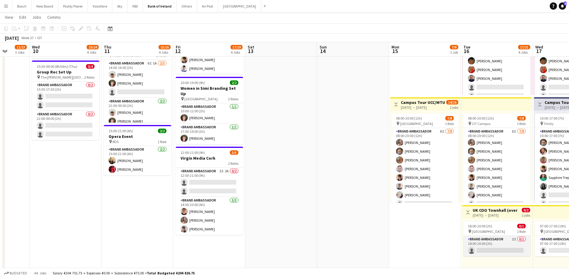
click at [510, 252] on app-card-role "Brand Ambassador 2I 0/1 18:00-20:00 (2h) single-neutral-actions" at bounding box center [496, 246] width 67 height 20
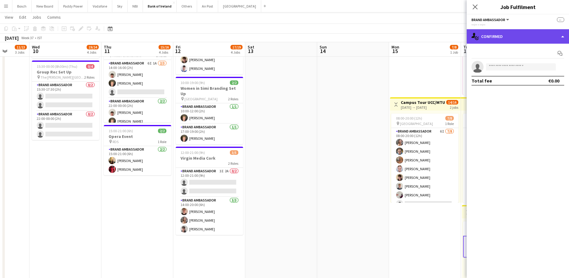
click at [505, 31] on div "single-neutral-actions-check-2 Confirmed" at bounding box center [518, 36] width 102 height 14
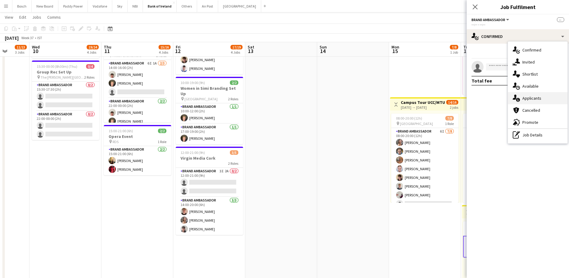
click at [540, 92] on div "single-neutral-actions-information Applicants" at bounding box center [538, 98] width 60 height 12
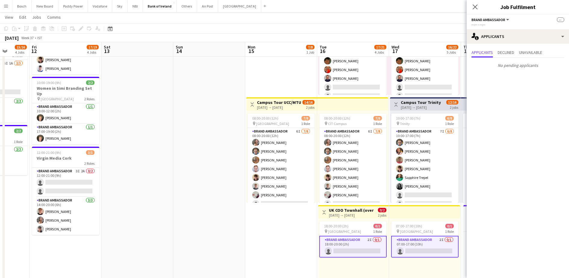
drag, startPoint x: 411, startPoint y: 257, endPoint x: 243, endPoint y: 235, distance: 169.3
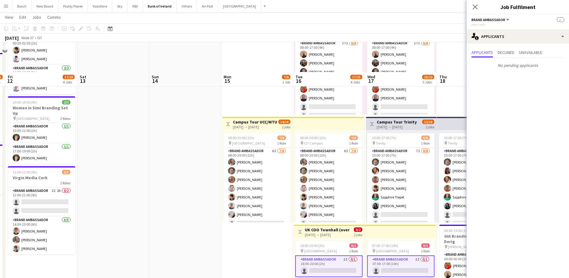
scroll to position [150, 0]
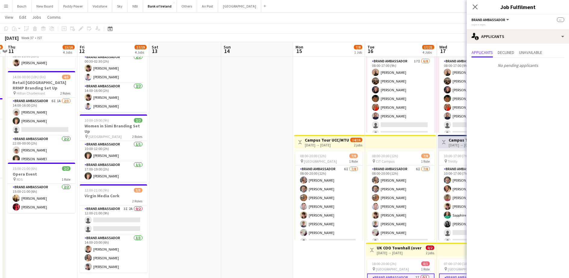
drag, startPoint x: 303, startPoint y: 172, endPoint x: 320, endPoint y: 172, distance: 17.2
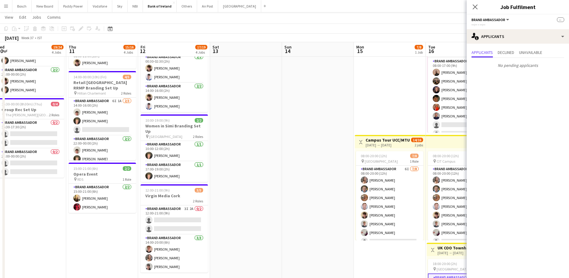
scroll to position [0, 128]
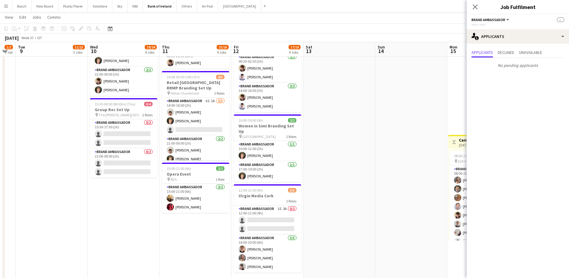
drag, startPoint x: 223, startPoint y: 187, endPoint x: 316, endPoint y: 190, distance: 93.7
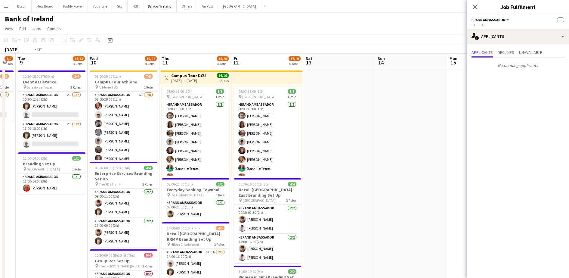
scroll to position [0, 169]
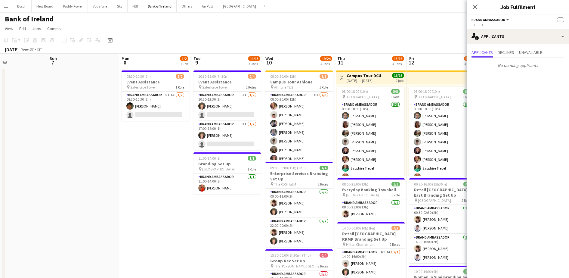
drag, startPoint x: 34, startPoint y: 224, endPoint x: 209, endPoint y: 219, distance: 175.6
click at [148, 108] on app-card-role "Brand Ambassador 5I 1A 1/2 08:30-10:30 (2h) Stephen Jordan single-neutral-actio…" at bounding box center [155, 105] width 67 height 29
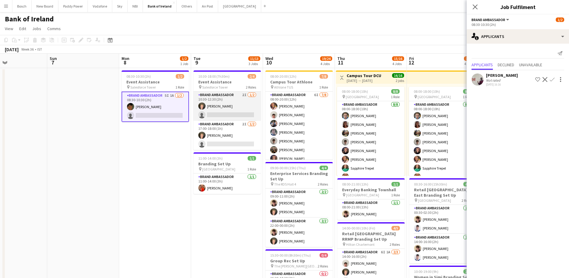
click at [231, 113] on app-card-role "Brand Ambassador 2I 1/2 10:30-12:30 (2h) Ronam Mcloughlin single-neutral-actions" at bounding box center [227, 105] width 67 height 29
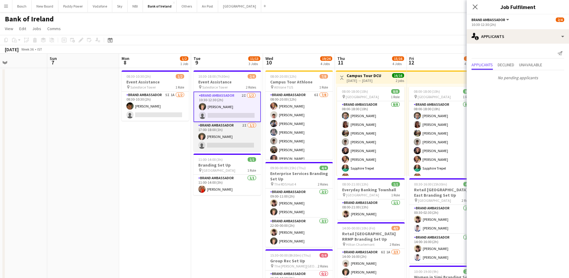
click at [228, 131] on app-card-role "Brand Ambassador 2I 1/2 17:00-18:00 (1h) Ronam Mcloughlin single-neutral-actions" at bounding box center [227, 136] width 67 height 29
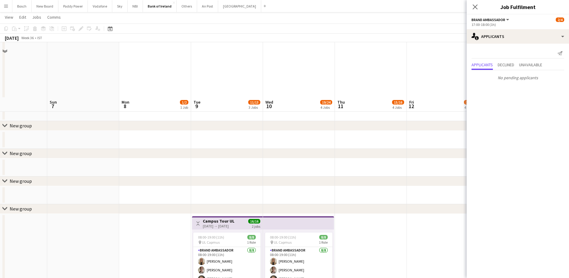
scroll to position [489, 0]
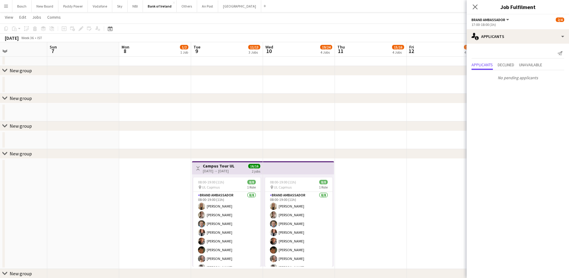
drag, startPoint x: 156, startPoint y: 147, endPoint x: 380, endPoint y: 142, distance: 224.9
click at [380, 142] on app-calendar-viewport "Thu 4 6/6 1 Job Fri 5 Sat 6 Sun 7 Mon 8 1/2 1 Job Tue 9 11/13 3 Jobs Wed 10 19/…" at bounding box center [284, 53] width 569 height 1039
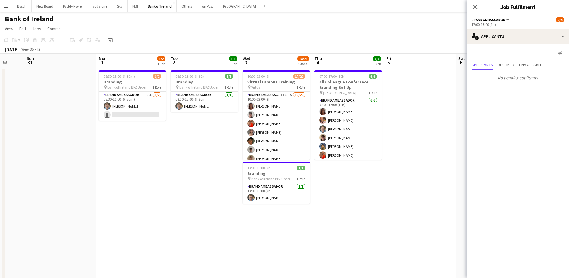
scroll to position [0, 191]
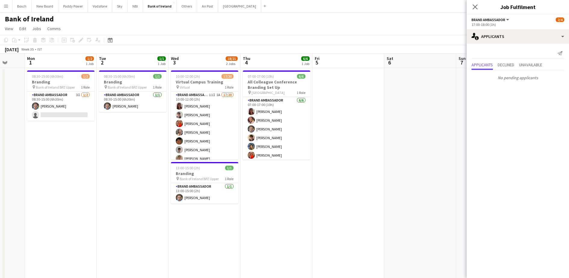
drag, startPoint x: 202, startPoint y: 155, endPoint x: 386, endPoint y: 157, distance: 184.2
click at [71, 110] on app-card-role "Brand Ambassador 3I 1/2 08:30-15:00 (6h30m) Dominik Morycki single-neutral-acti…" at bounding box center [60, 105] width 67 height 29
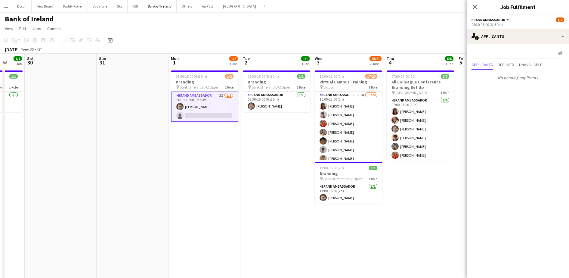
drag, startPoint x: 64, startPoint y: 183, endPoint x: 360, endPoint y: 191, distance: 295.3
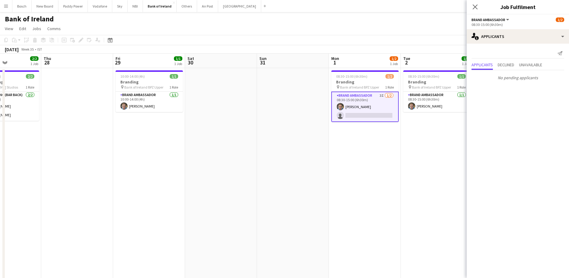
drag, startPoint x: 356, startPoint y: 181, endPoint x: 425, endPoint y: 180, distance: 68.9
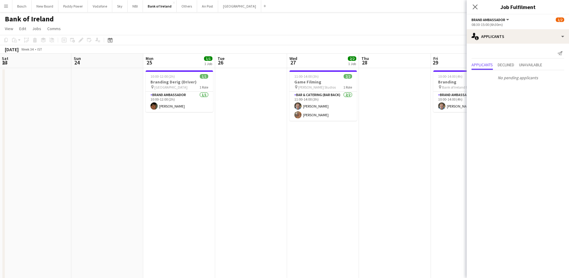
drag, startPoint x: 243, startPoint y: 176, endPoint x: 424, endPoint y: 175, distance: 181.5
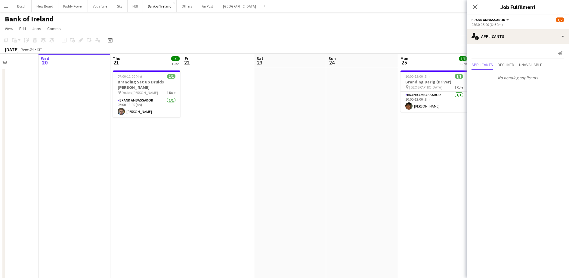
scroll to position [0, 0]
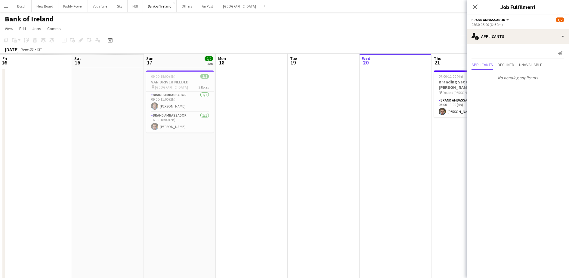
drag, startPoint x: 251, startPoint y: 170, endPoint x: 442, endPoint y: 171, distance: 191.1
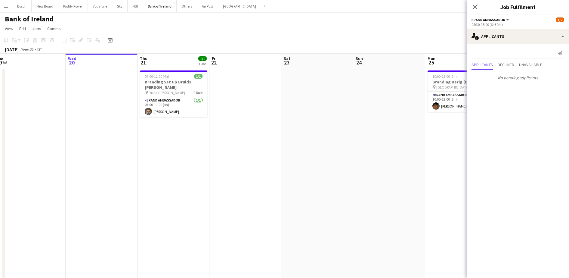
drag, startPoint x: 364, startPoint y: 148, endPoint x: 78, endPoint y: 141, distance: 286.0
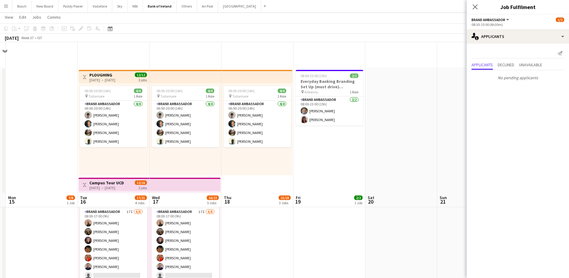
scroll to position [150, 0]
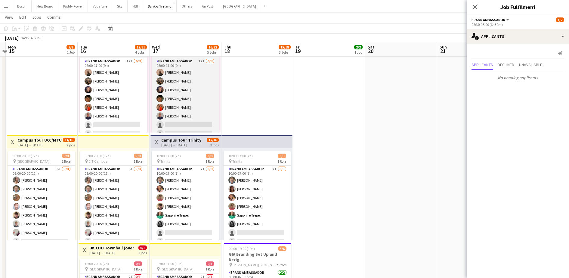
click at [194, 119] on app-card-role "Brand Ambassador 17I 6/8 08:00-17:00 (9h) Andrew Ajetunmobi Matheus Cramolich J…" at bounding box center [185, 99] width 67 height 82
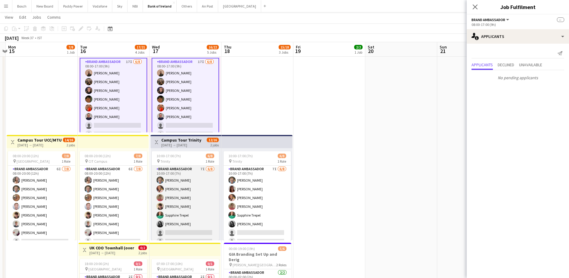
click at [169, 227] on app-card-role "Brand Ambassador 7I 6/8 10:00-17:00 (7h) Dominik Morycki Mark O’Shea Zach Baird…" at bounding box center [185, 207] width 67 height 82
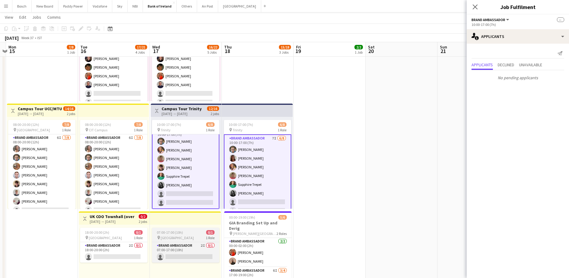
scroll to position [226, 0]
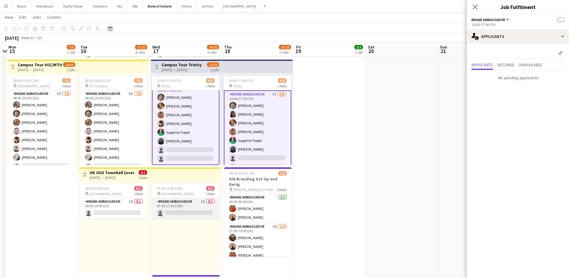
click at [173, 210] on app-card-role "Brand Ambassador 2I 0/1 07:00-17:00 (10h) single-neutral-actions" at bounding box center [185, 208] width 67 height 20
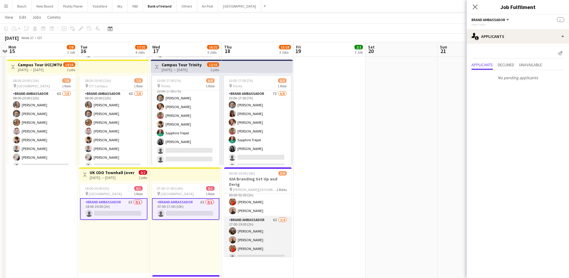
scroll to position [8, 0]
click at [257, 233] on app-card-role "Brand Ambassador 6I 3/4 17:00-19:00 (2h) Matheus Cramolich Andrew Ajetunmobi Mu…" at bounding box center [257, 238] width 67 height 47
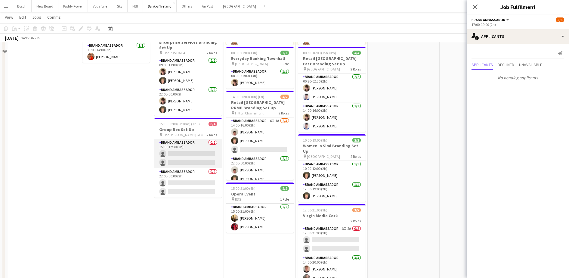
scroll to position [150, 0]
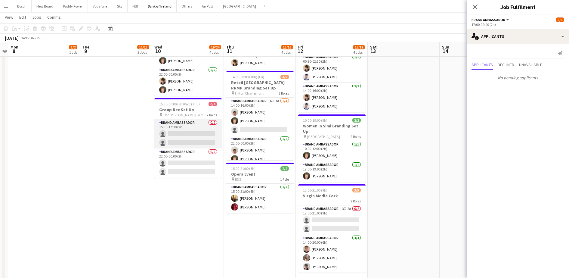
click at [193, 138] on app-card-role "Brand Ambassador 0/2 15:30-17:30 (2h) single-neutral-actions single-neutral-act…" at bounding box center [187, 133] width 67 height 29
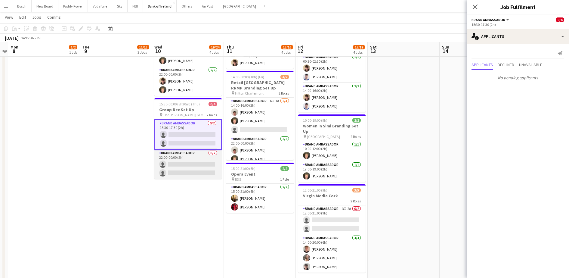
click at [189, 160] on app-card-role "Brand Ambassador 0/2 22:00-00:00 (2h) single-neutral-actions single-neutral-act…" at bounding box center [187, 164] width 67 height 29
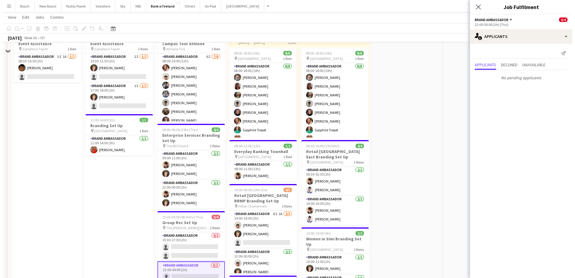
scroll to position [0, 0]
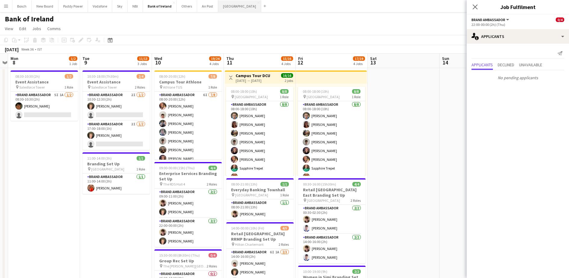
click at [224, 10] on button "Manor Farm Close" at bounding box center [239, 6] width 43 height 12
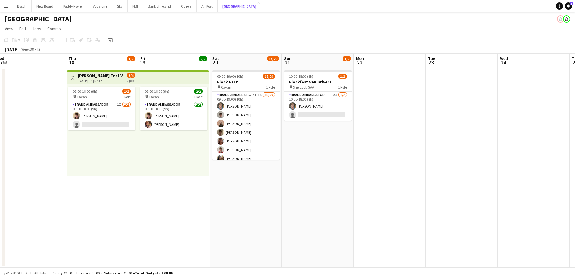
scroll to position [0, 190]
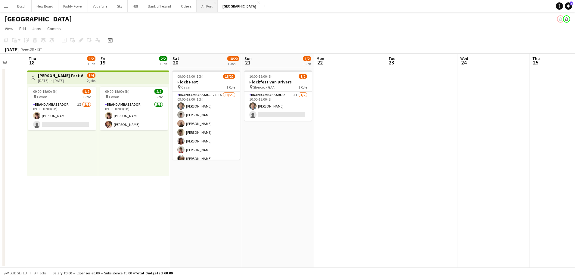
click at [203, 11] on button "An Post Close" at bounding box center [207, 6] width 21 height 12
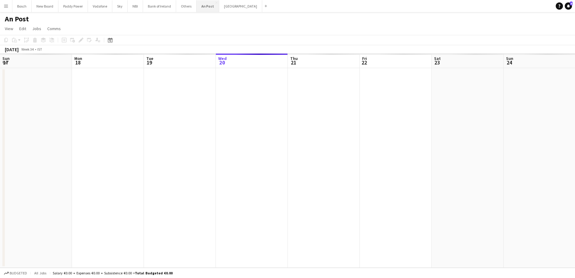
scroll to position [0, 144]
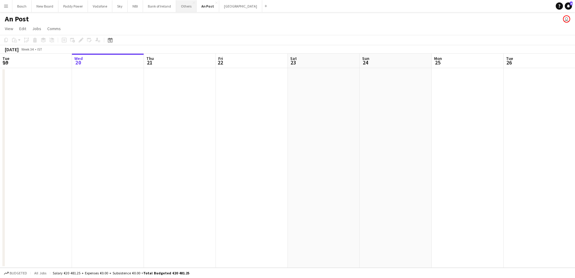
click at [180, 11] on button "Others Close" at bounding box center [186, 6] width 20 height 12
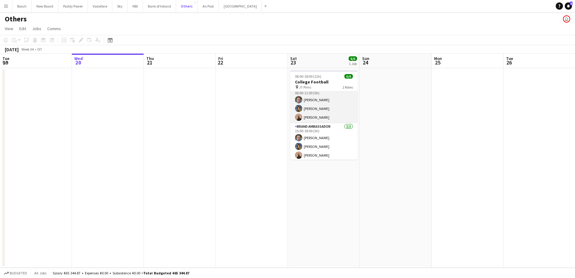
scroll to position [8, 0]
click at [73, 10] on button "Paddy Power Close" at bounding box center [72, 6] width 29 height 12
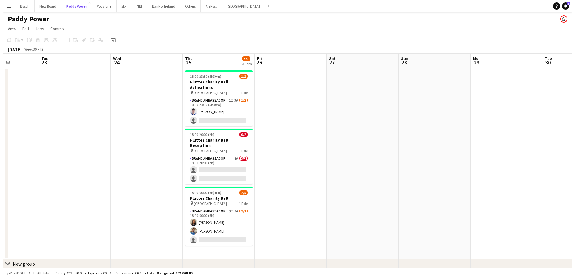
scroll to position [0, 228]
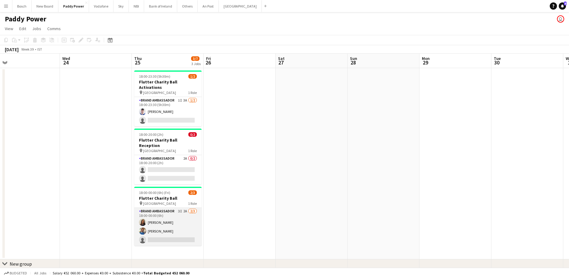
click at [153, 234] on app-card-role "Brand Ambassador 3I 2A 2/3 18:00-00:00 (6h) Lauren Bradshaw Rosha Mc Donnell si…" at bounding box center [167, 227] width 67 height 38
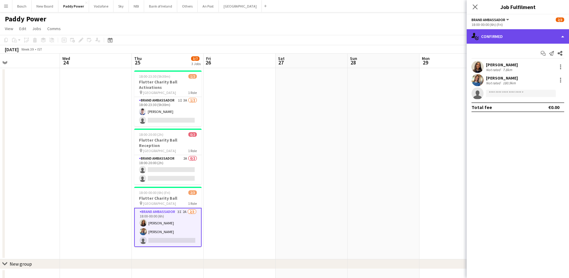
click at [533, 30] on div "single-neutral-actions-check-2 Confirmed" at bounding box center [518, 36] width 102 height 14
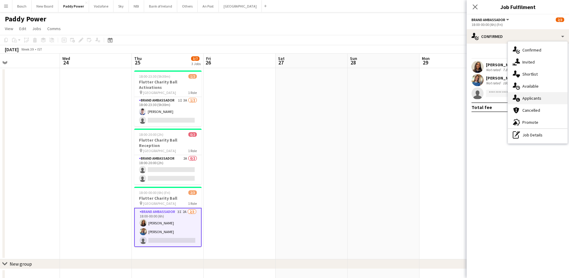
click at [534, 98] on div "single-neutral-actions-information Applicants" at bounding box center [538, 98] width 60 height 12
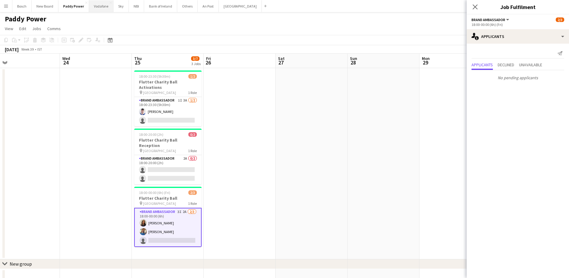
click at [104, 8] on button "Vodafone Close" at bounding box center [101, 6] width 24 height 12
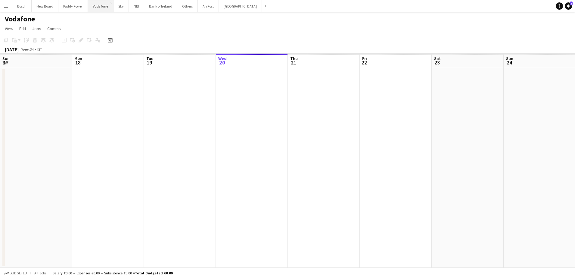
scroll to position [0, 144]
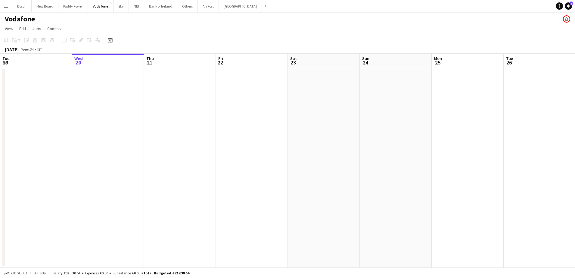
click at [161, 12] on div "Bosch Close New Board Close Paddy Power Close Vodafone Close Sky Close NBI Clos…" at bounding box center [140, 6] width 257 height 12
click at [162, 10] on button "Bank of Ireland Close" at bounding box center [160, 6] width 33 height 12
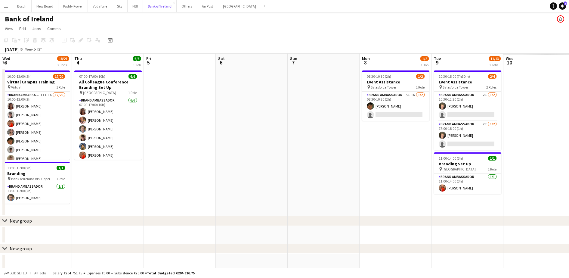
scroll to position [0, 150]
